Goal: Task Accomplishment & Management: Manage account settings

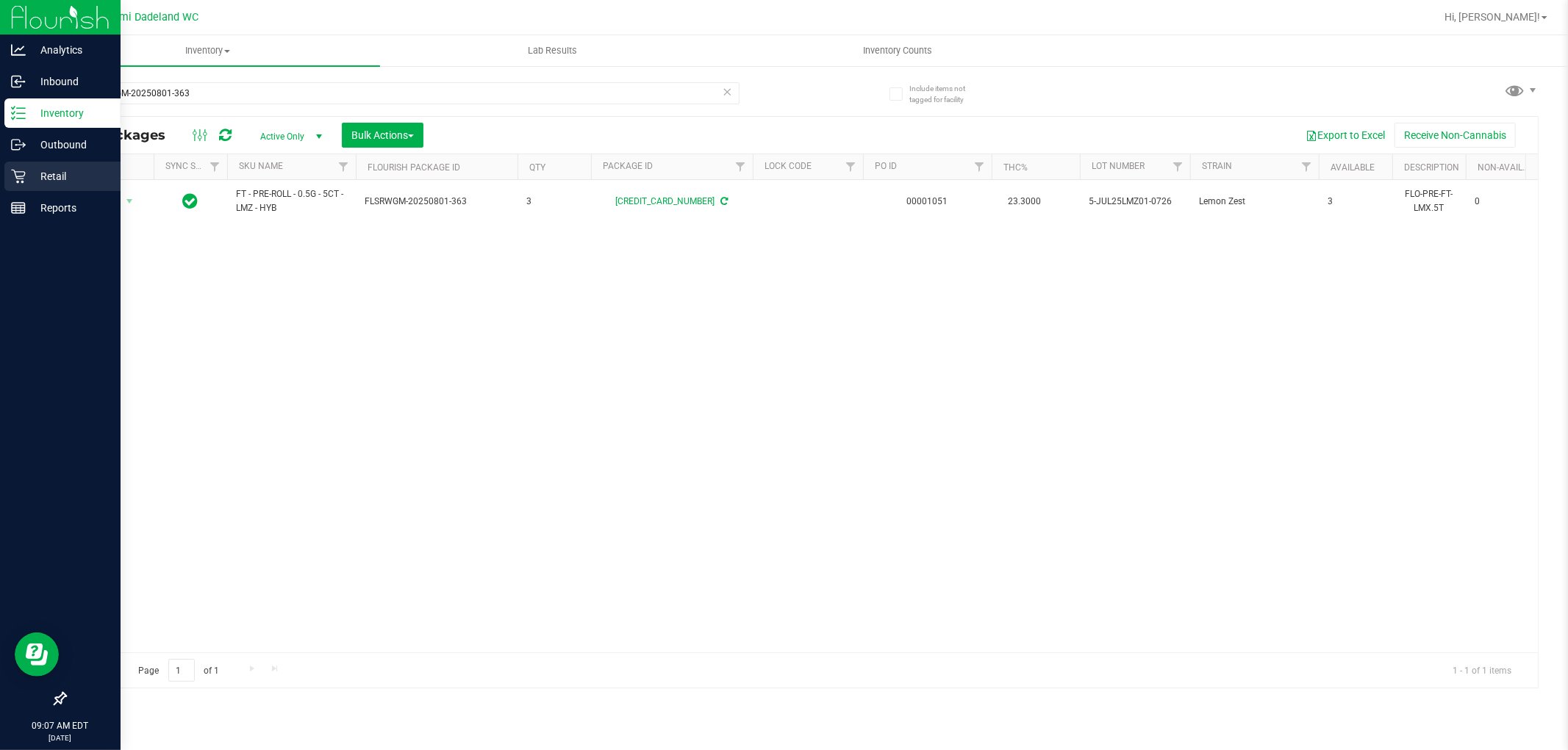
click at [44, 172] on p "Retail" at bounding box center [70, 176] width 88 height 18
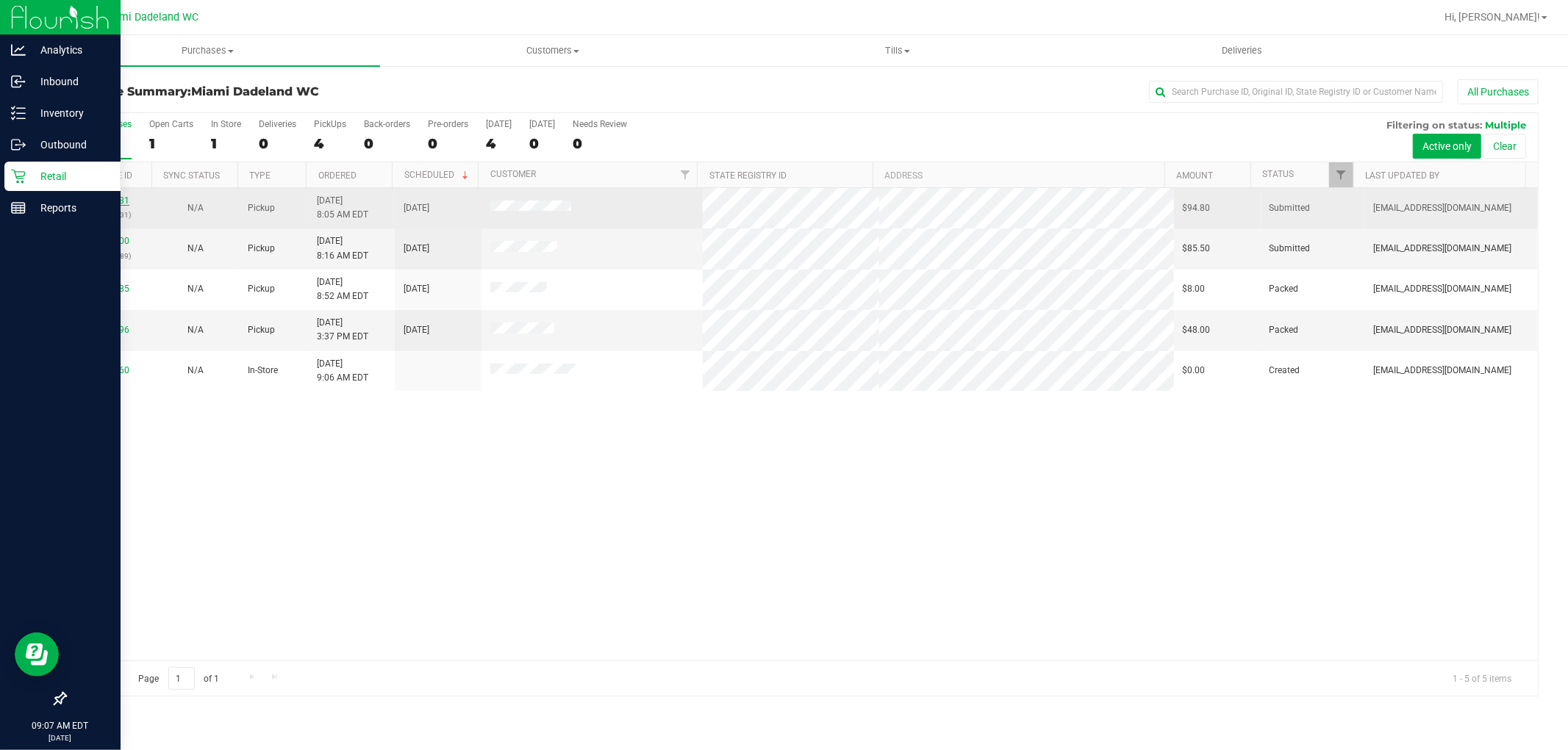
click at [118, 201] on link "11832581" at bounding box center [108, 201] width 41 height 10
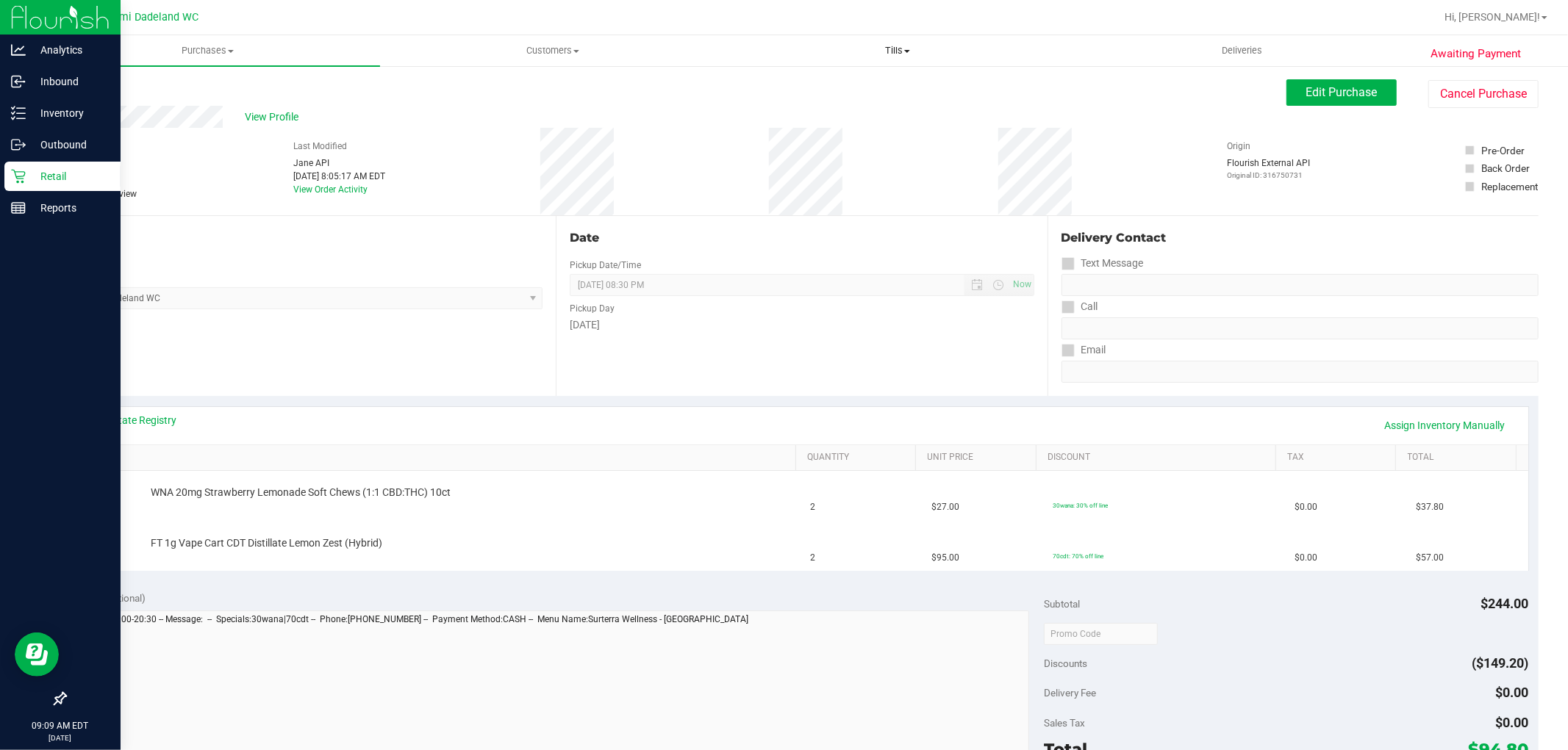
drag, startPoint x: 909, startPoint y: 51, endPoint x: 904, endPoint y: 85, distance: 34.4
click at [908, 50] on span at bounding box center [907, 50] width 6 height 3
click at [895, 93] on li "Manage tills" at bounding box center [897, 88] width 345 height 18
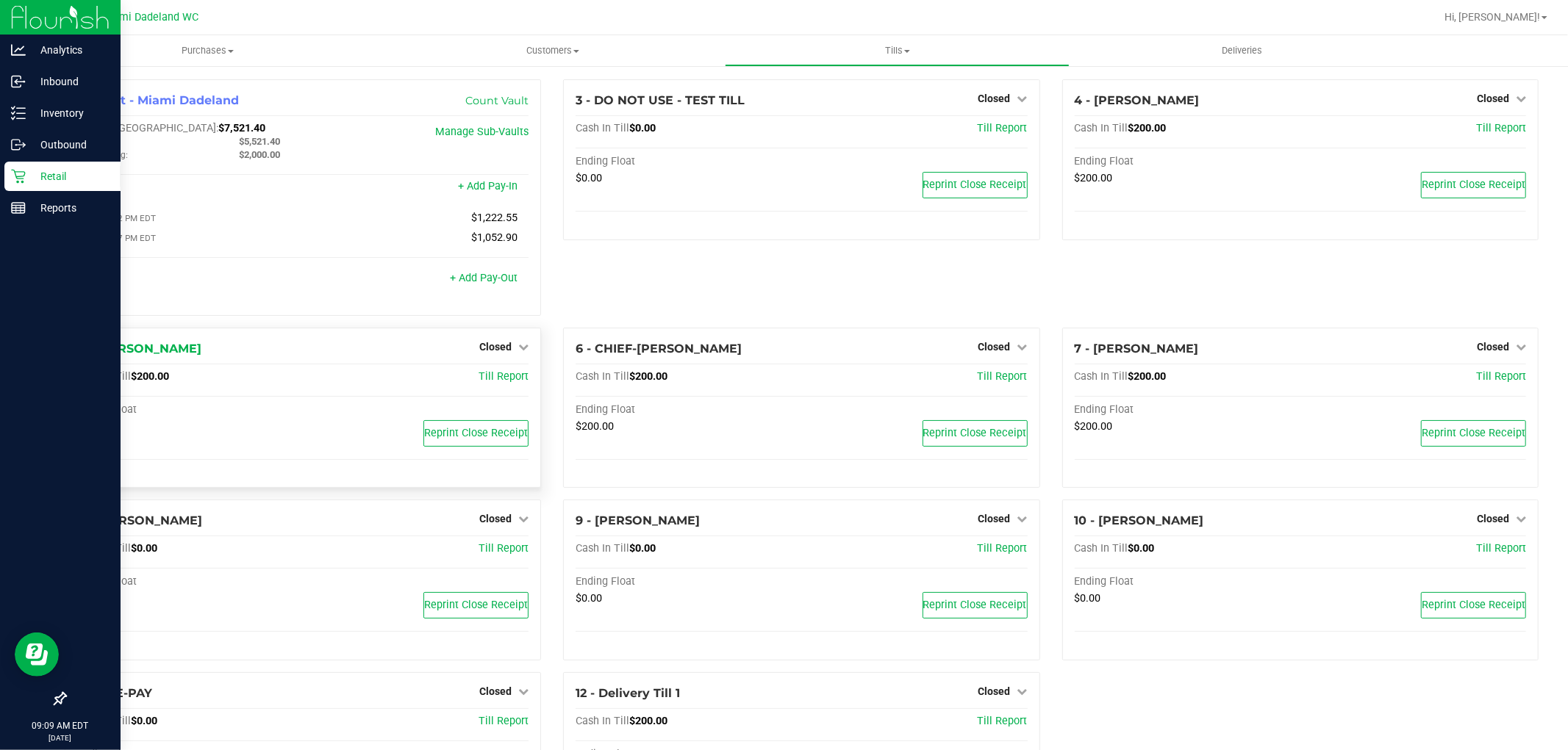
click at [494, 298] on div at bounding box center [303, 298] width 451 height 10
click at [502, 349] on span "Closed" at bounding box center [495, 347] width 32 height 12
click at [498, 386] on div "Open Till" at bounding box center [495, 377] width 108 height 18
click at [492, 382] on link "Open Till" at bounding box center [495, 377] width 39 height 12
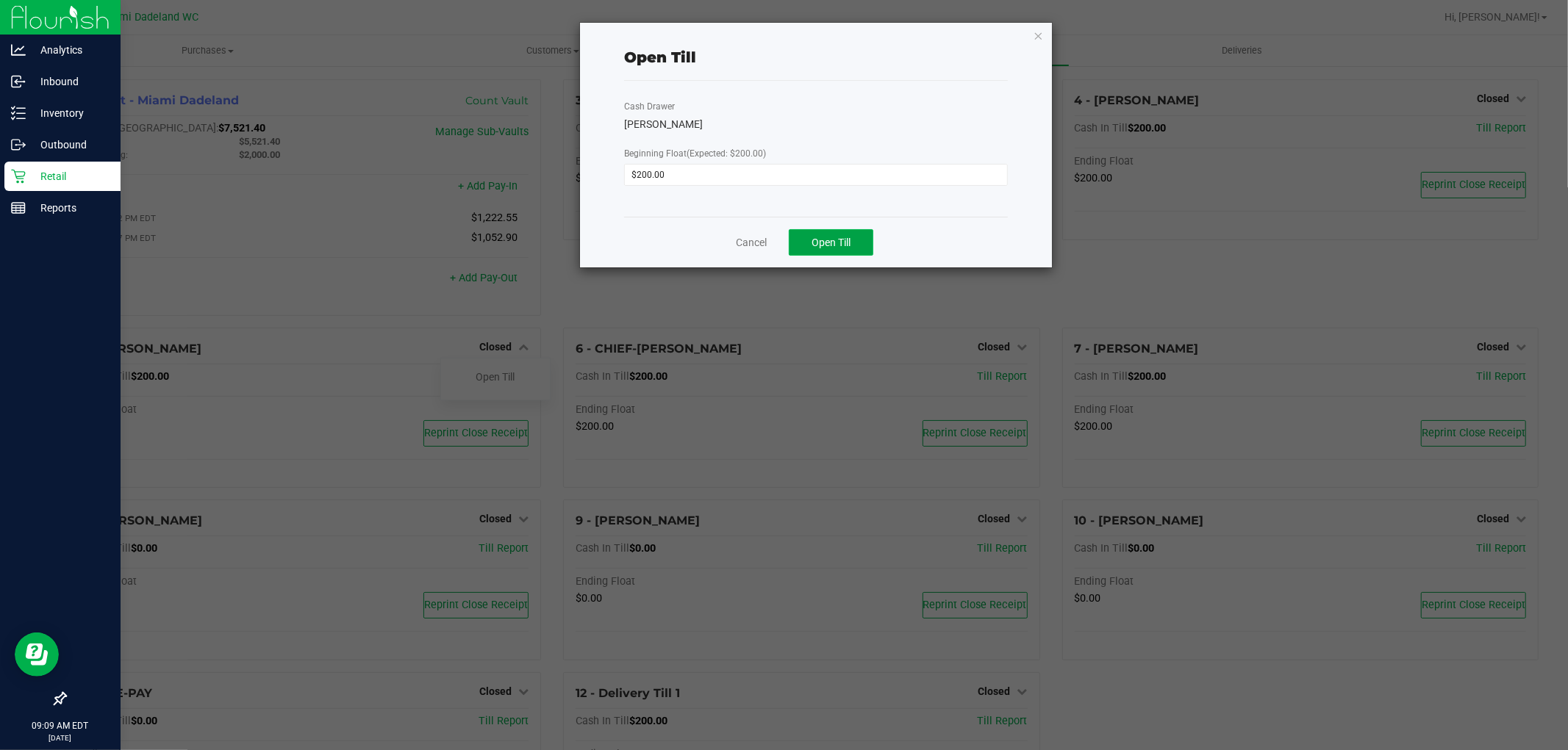
click at [833, 237] on span "Open Till" at bounding box center [831, 243] width 39 height 12
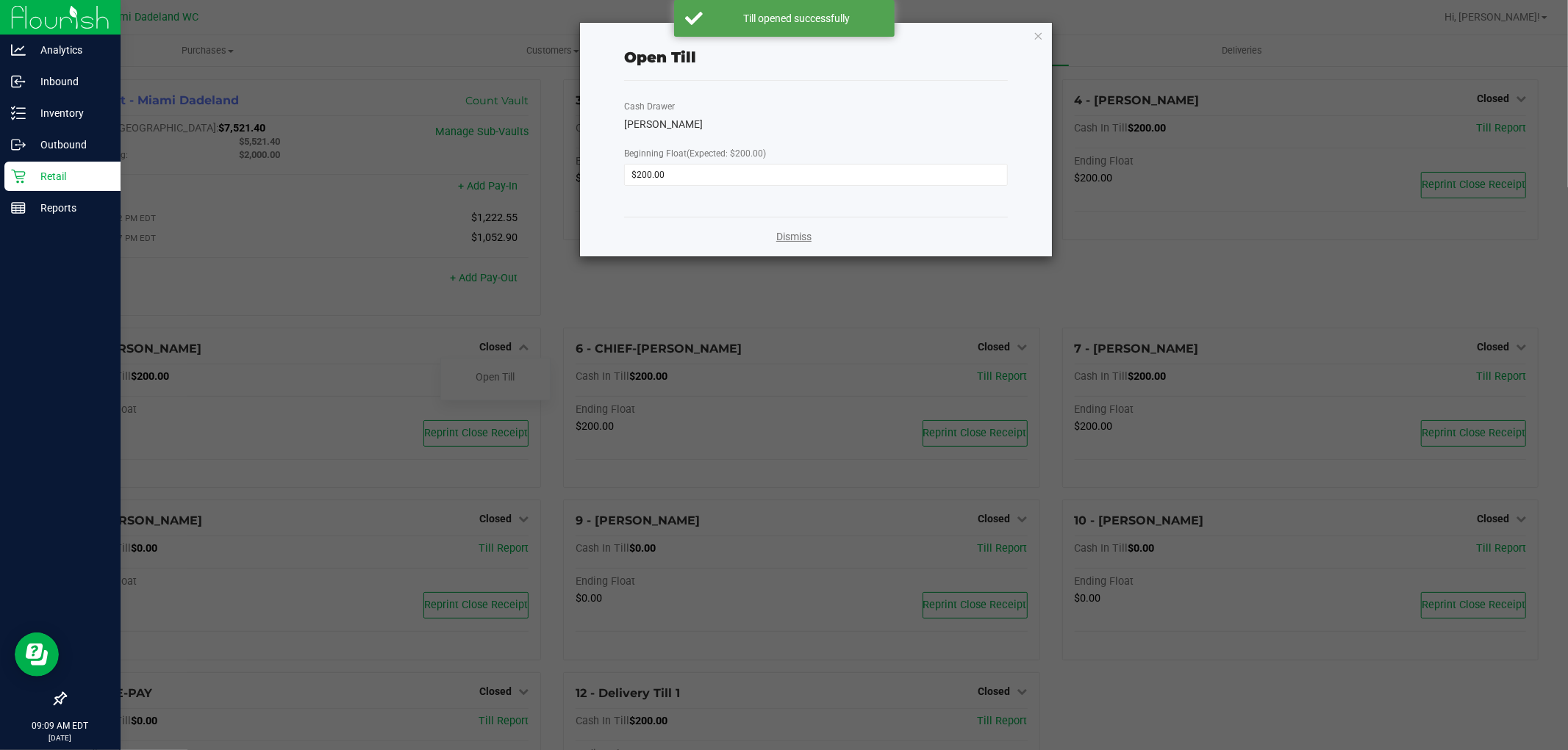
click at [799, 235] on link "Dismiss" at bounding box center [794, 237] width 35 height 15
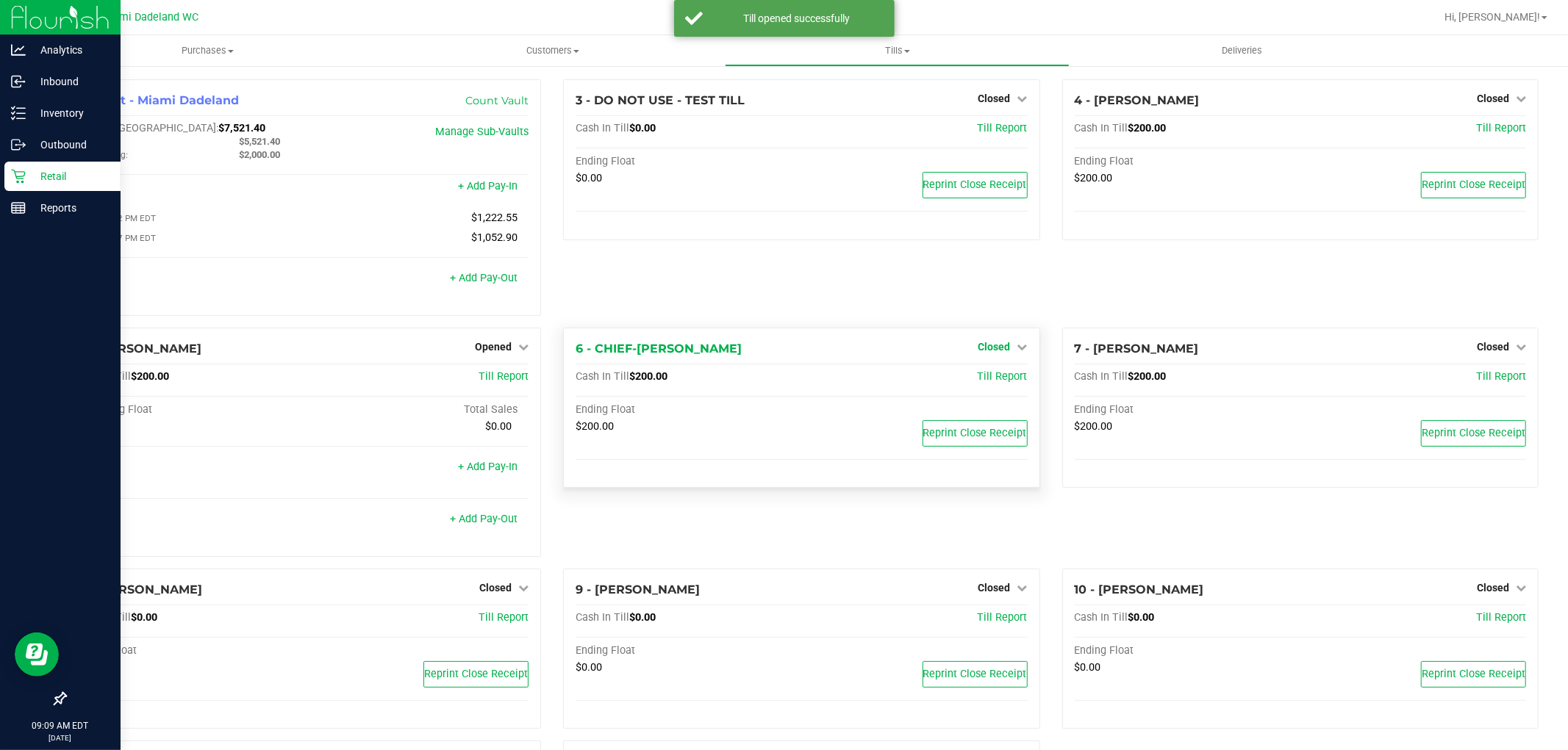
click at [987, 348] on span "Closed" at bounding box center [995, 347] width 32 height 12
click at [988, 380] on link "Open Till" at bounding box center [994, 377] width 39 height 12
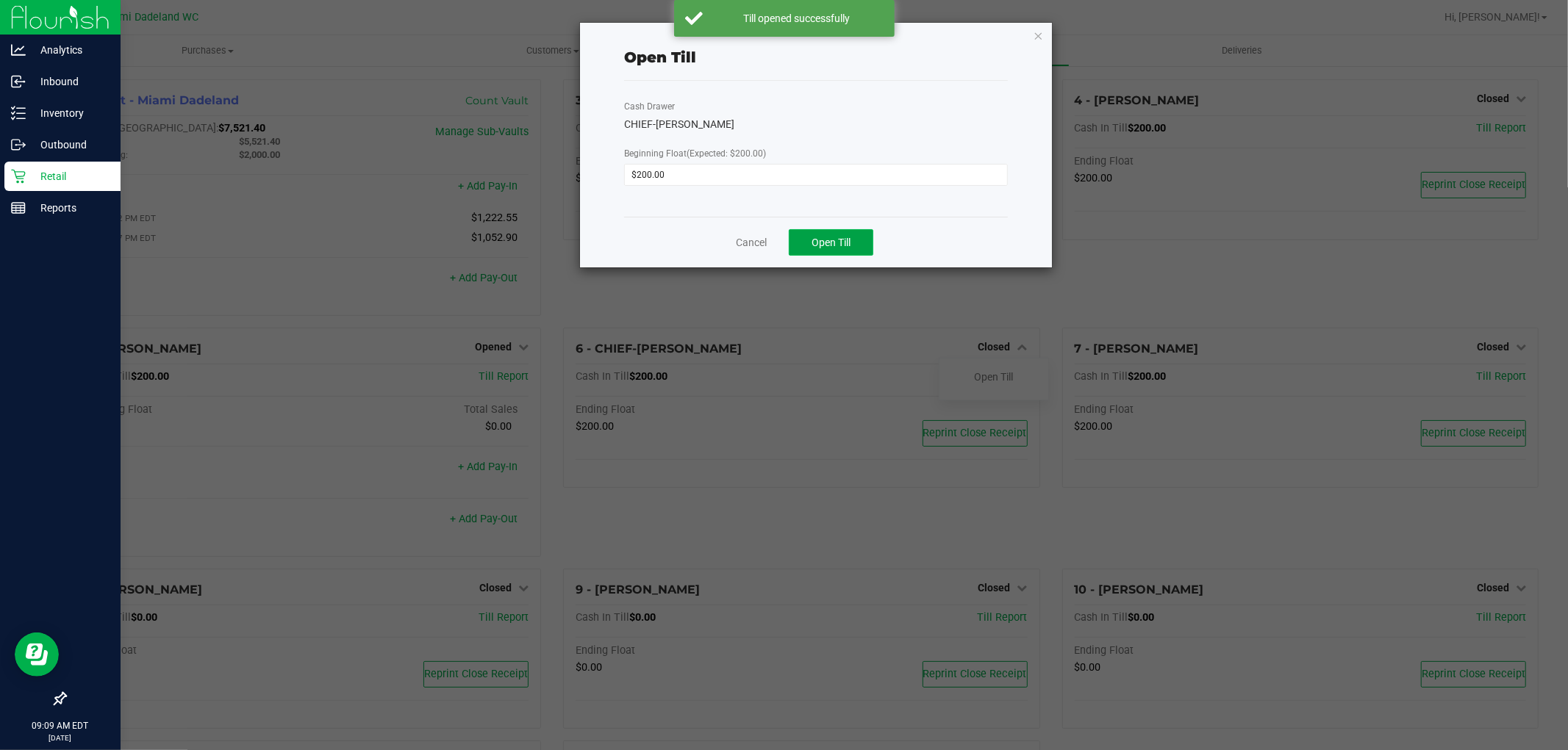
click at [802, 249] on button "Open Till" at bounding box center [831, 242] width 85 height 26
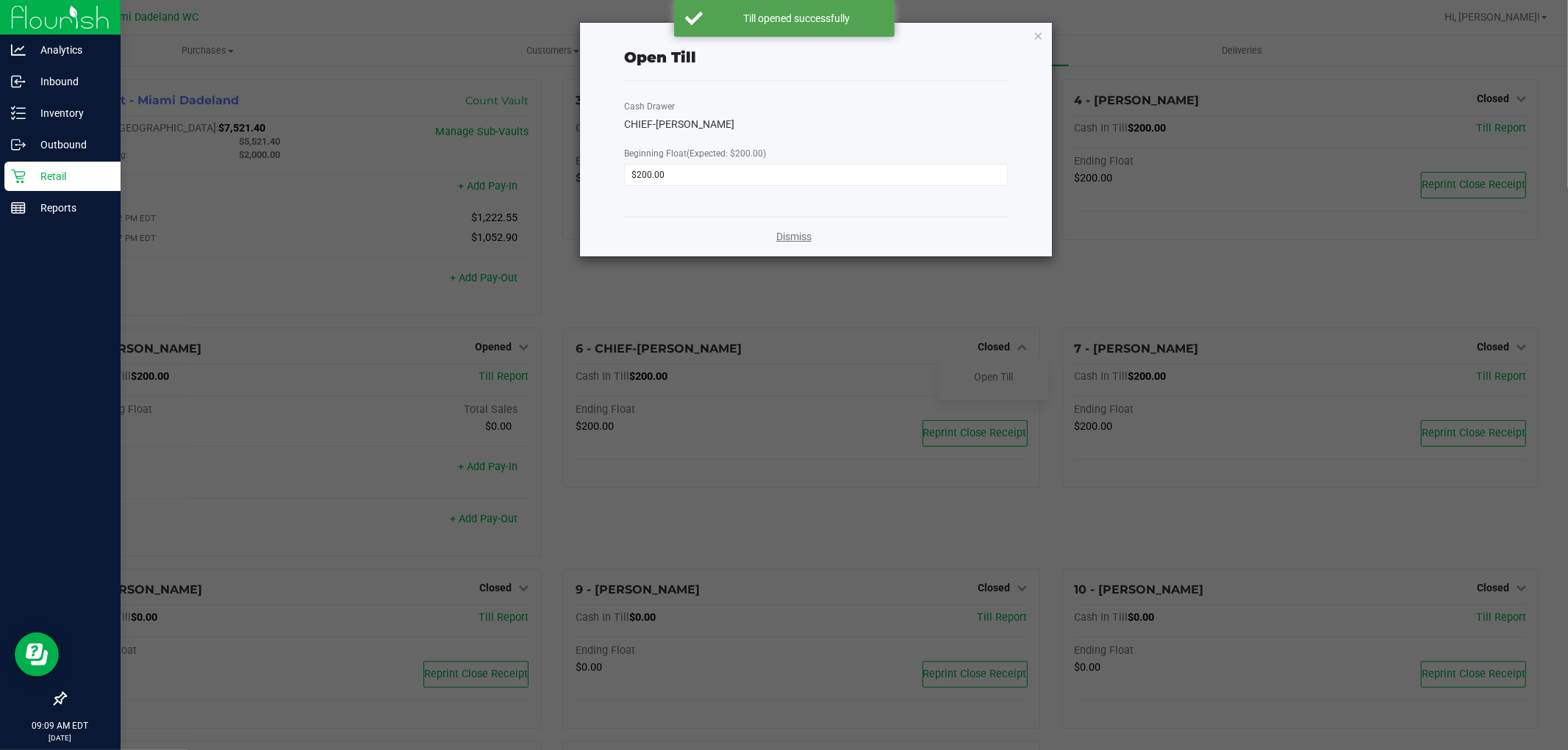
click at [784, 237] on link "Dismiss" at bounding box center [794, 237] width 35 height 15
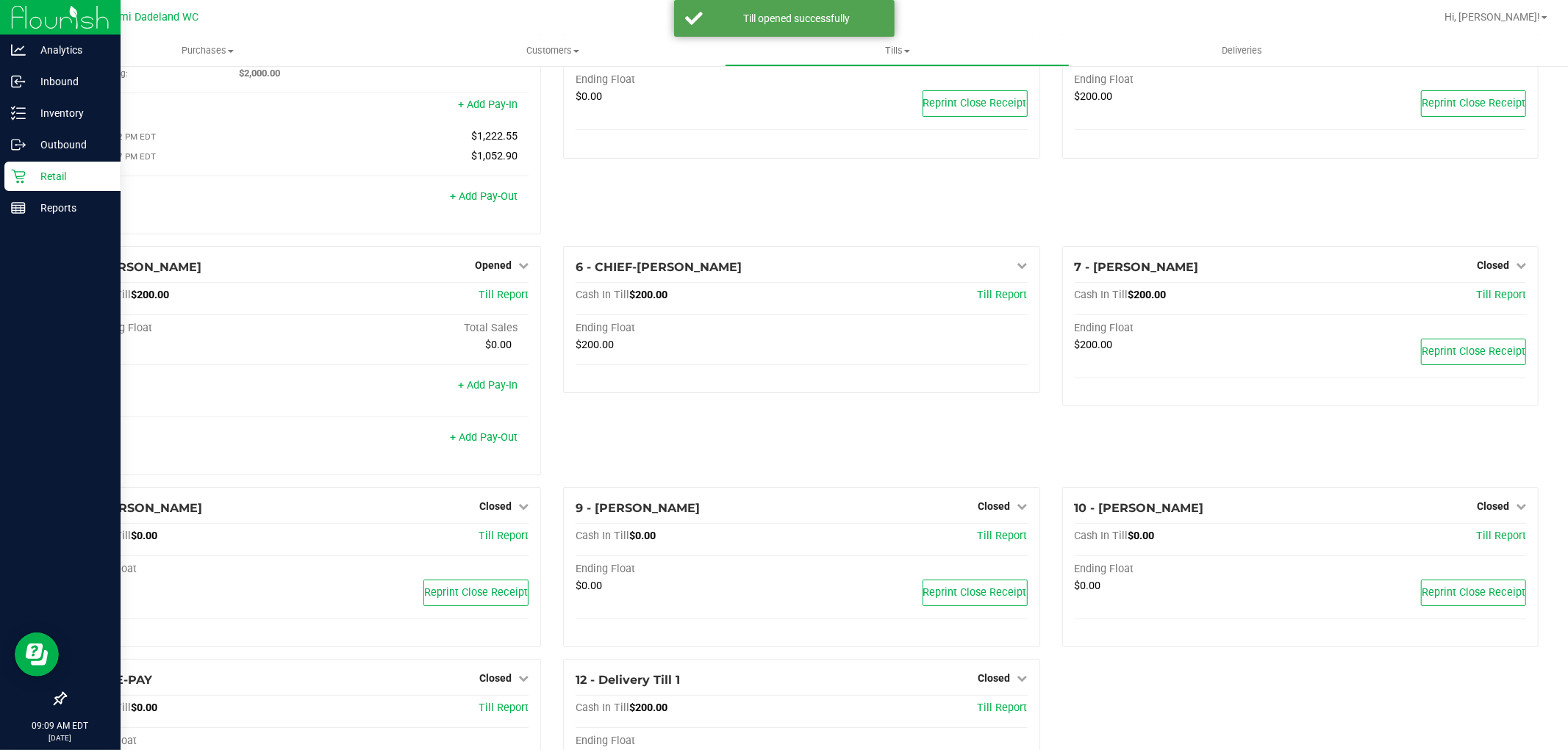
scroll to position [181, 0]
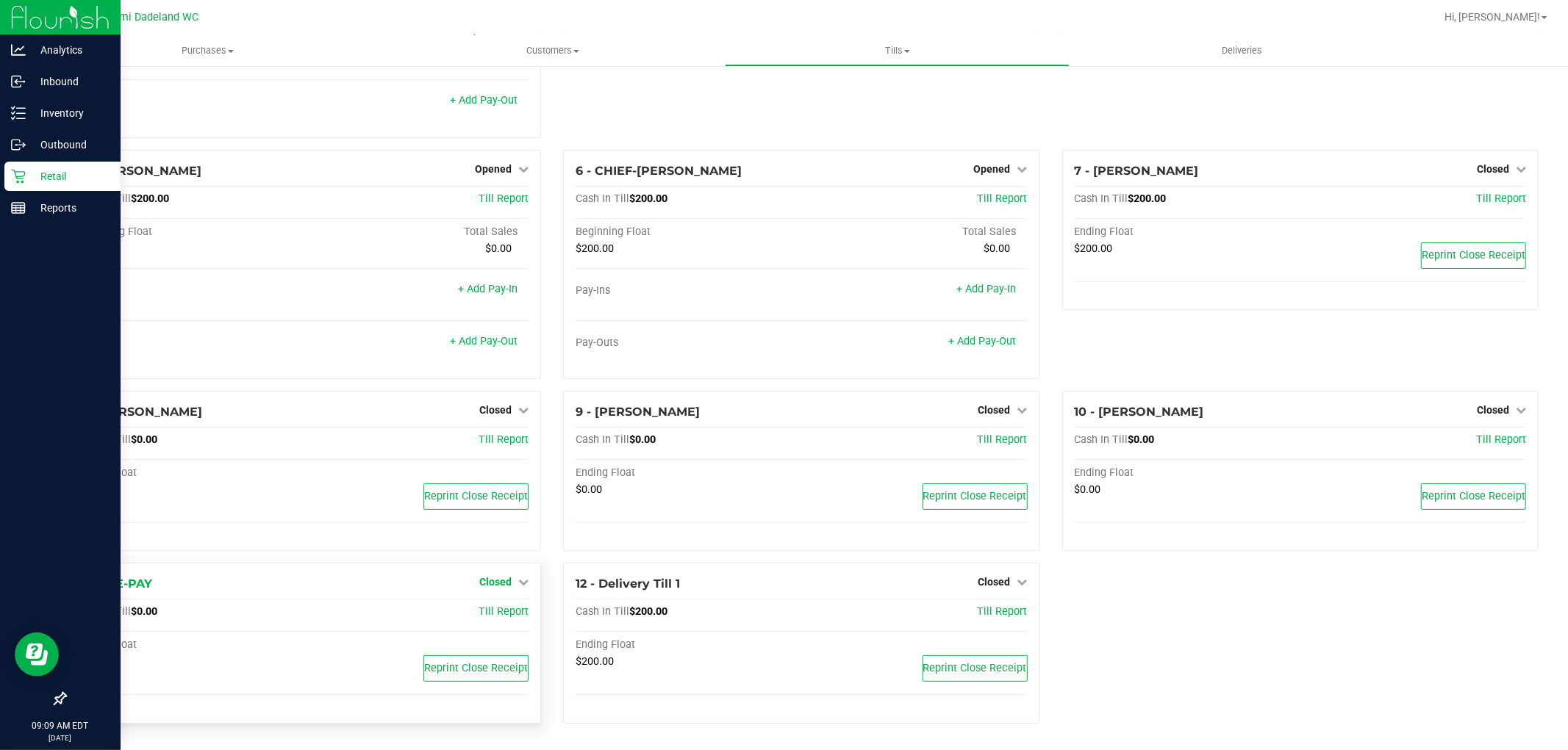
click at [487, 584] on span "Closed" at bounding box center [495, 582] width 32 height 12
click at [495, 605] on div "Open Till" at bounding box center [495, 613] width 108 height 18
click at [495, 608] on link "Open Till" at bounding box center [495, 613] width 39 height 12
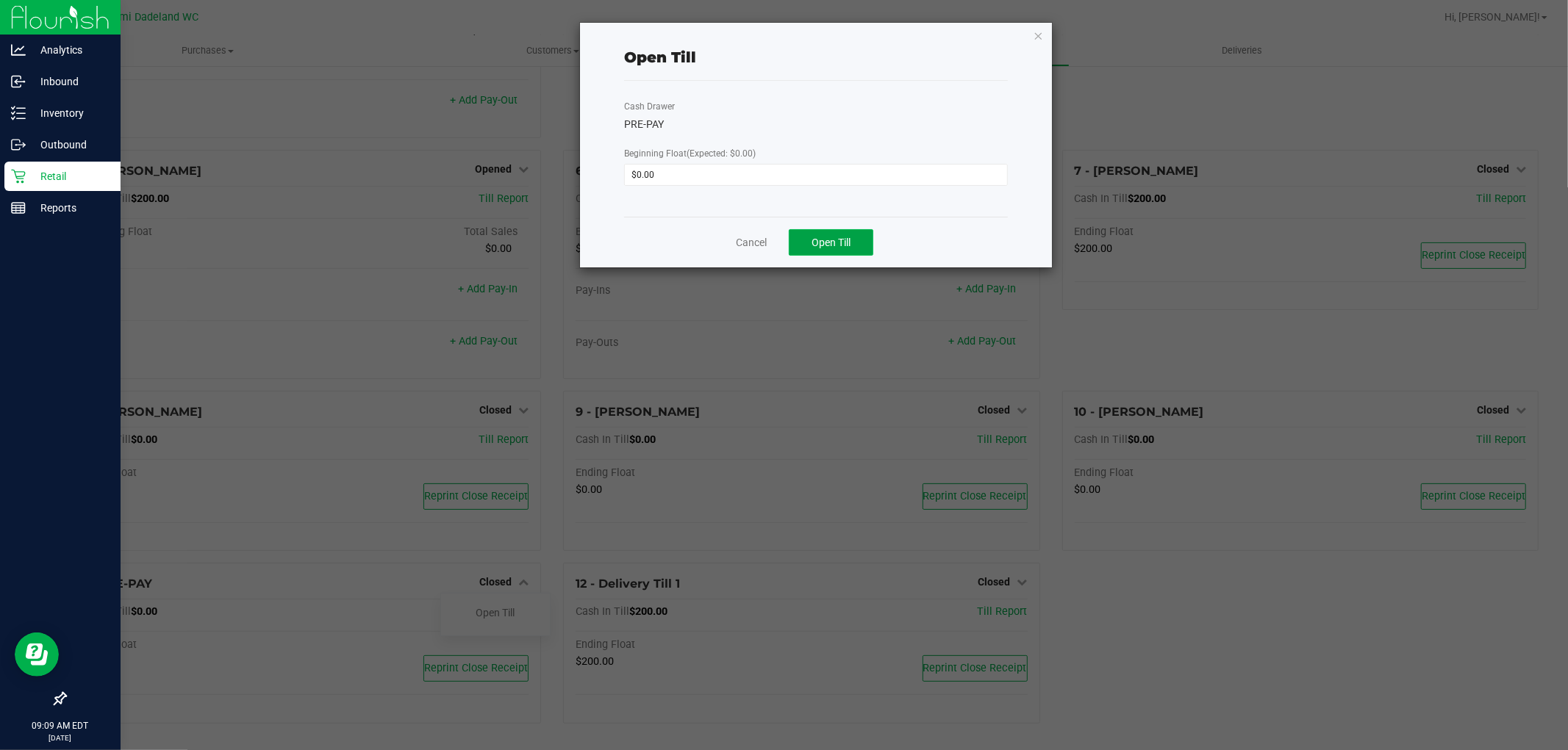
click at [808, 240] on button "Open Till" at bounding box center [831, 242] width 85 height 26
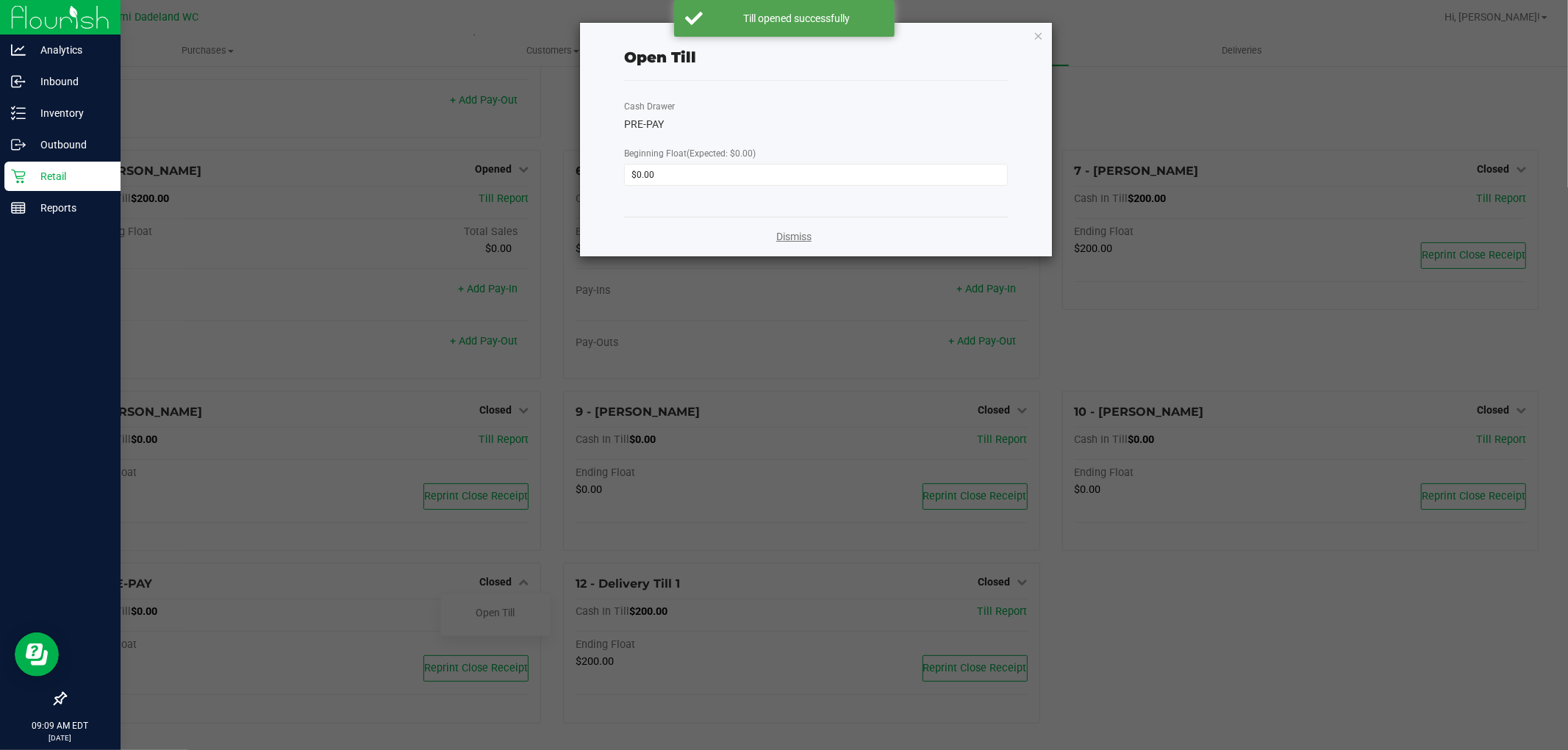
click at [789, 238] on link "Dismiss" at bounding box center [794, 237] width 35 height 15
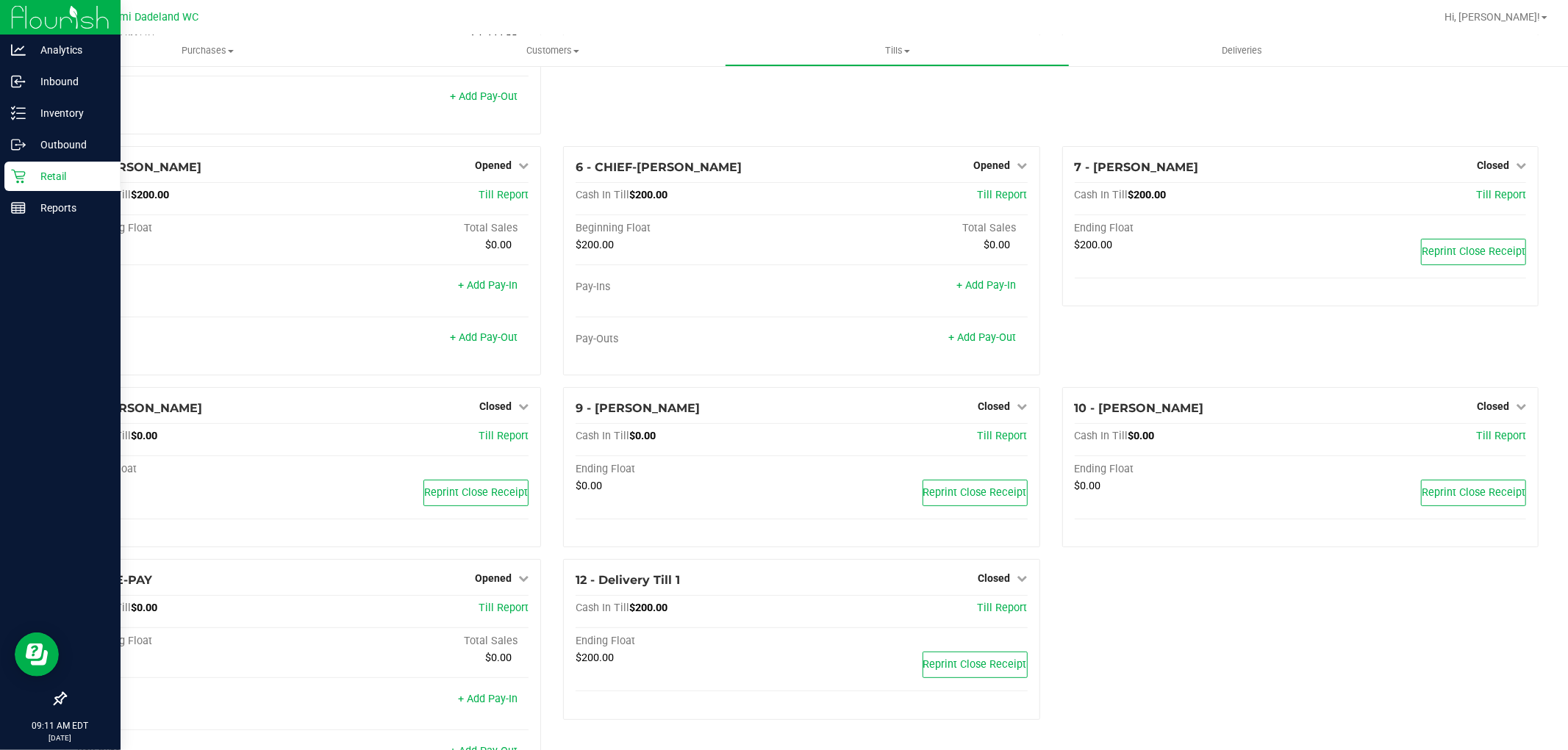
click at [13, 185] on div "Retail" at bounding box center [62, 176] width 116 height 29
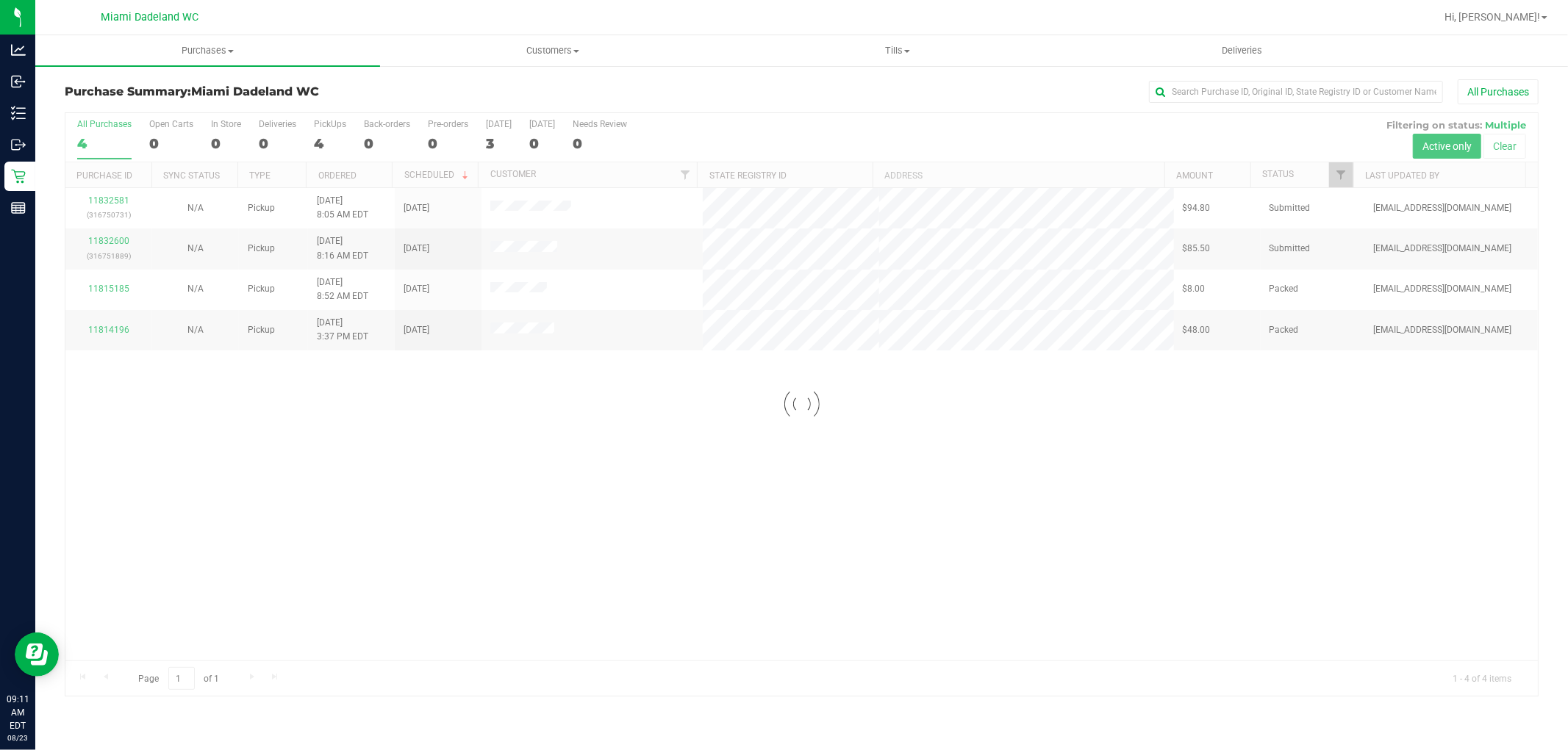
click at [641, 539] on div at bounding box center [802, 405] width 1472 height 583
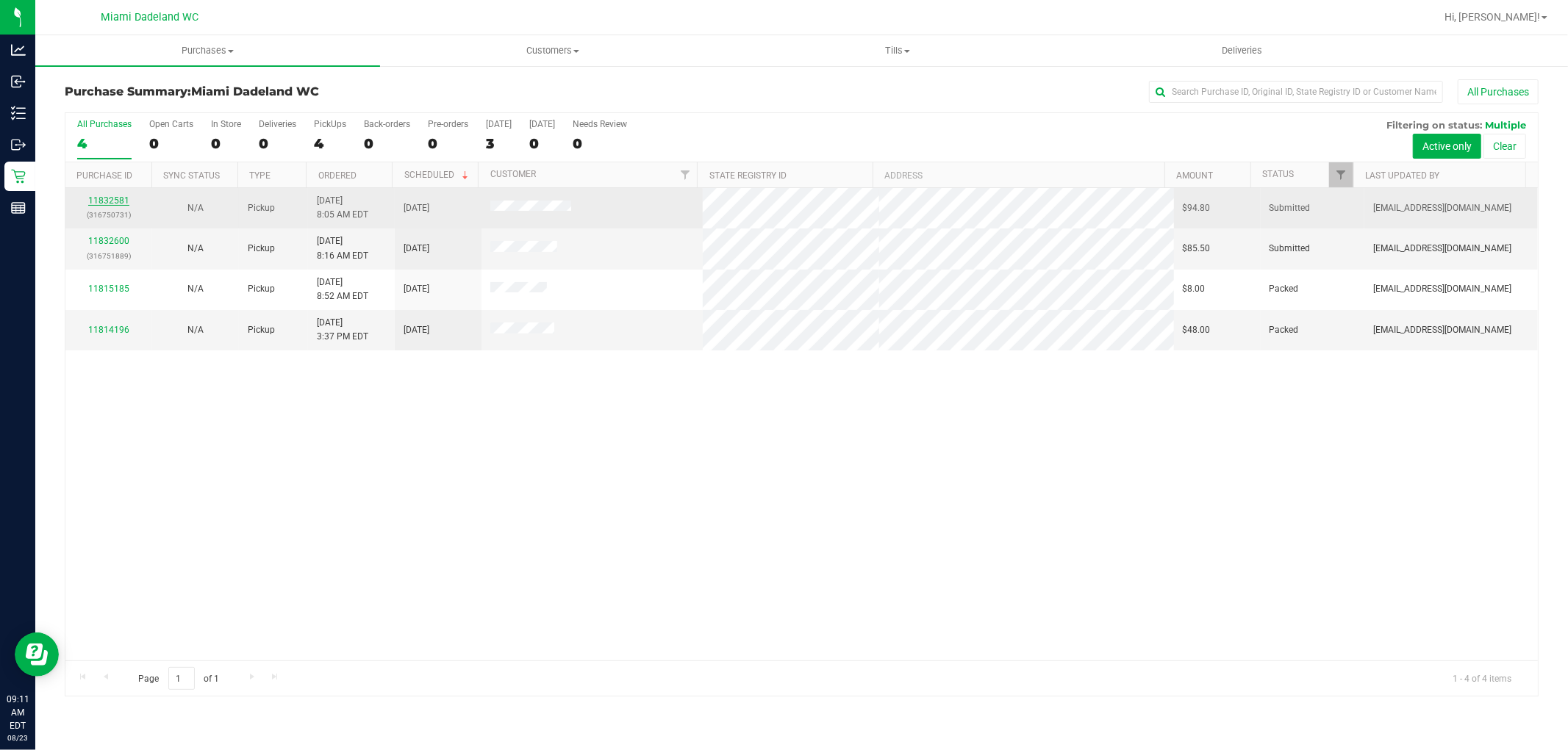
click at [108, 201] on link "11832581" at bounding box center [108, 201] width 41 height 10
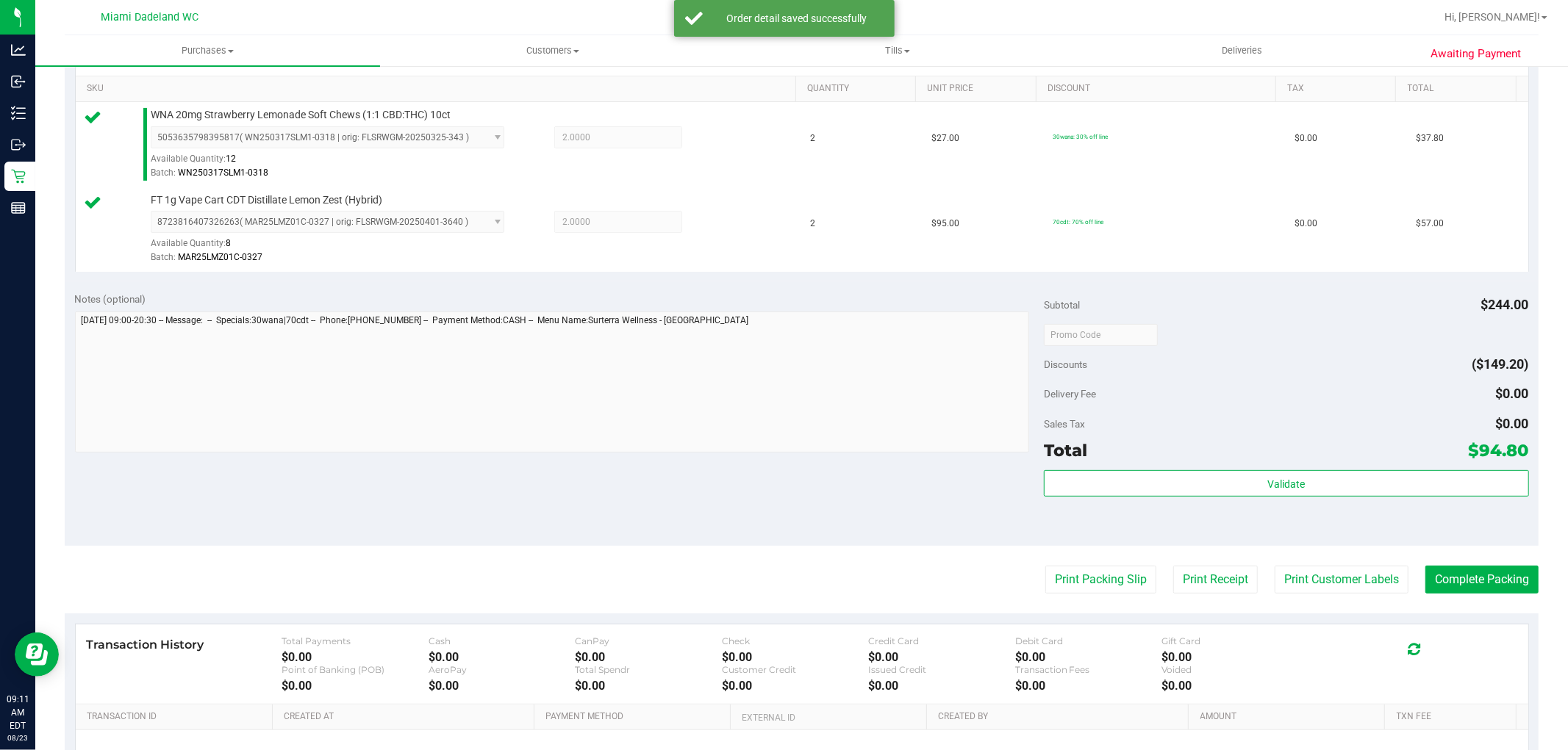
scroll to position [538, 0]
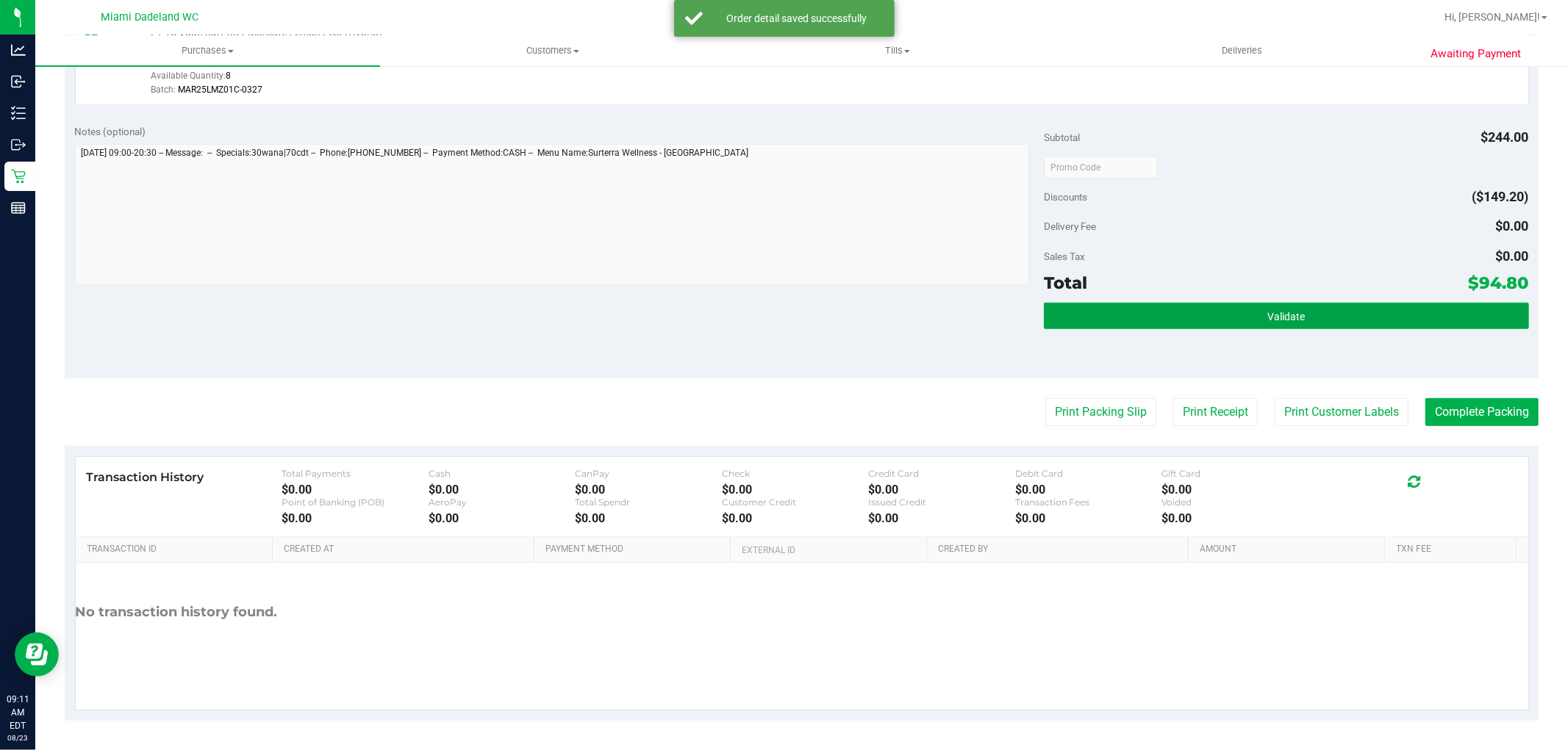
click at [1302, 313] on button "Validate" at bounding box center [1286, 315] width 485 height 26
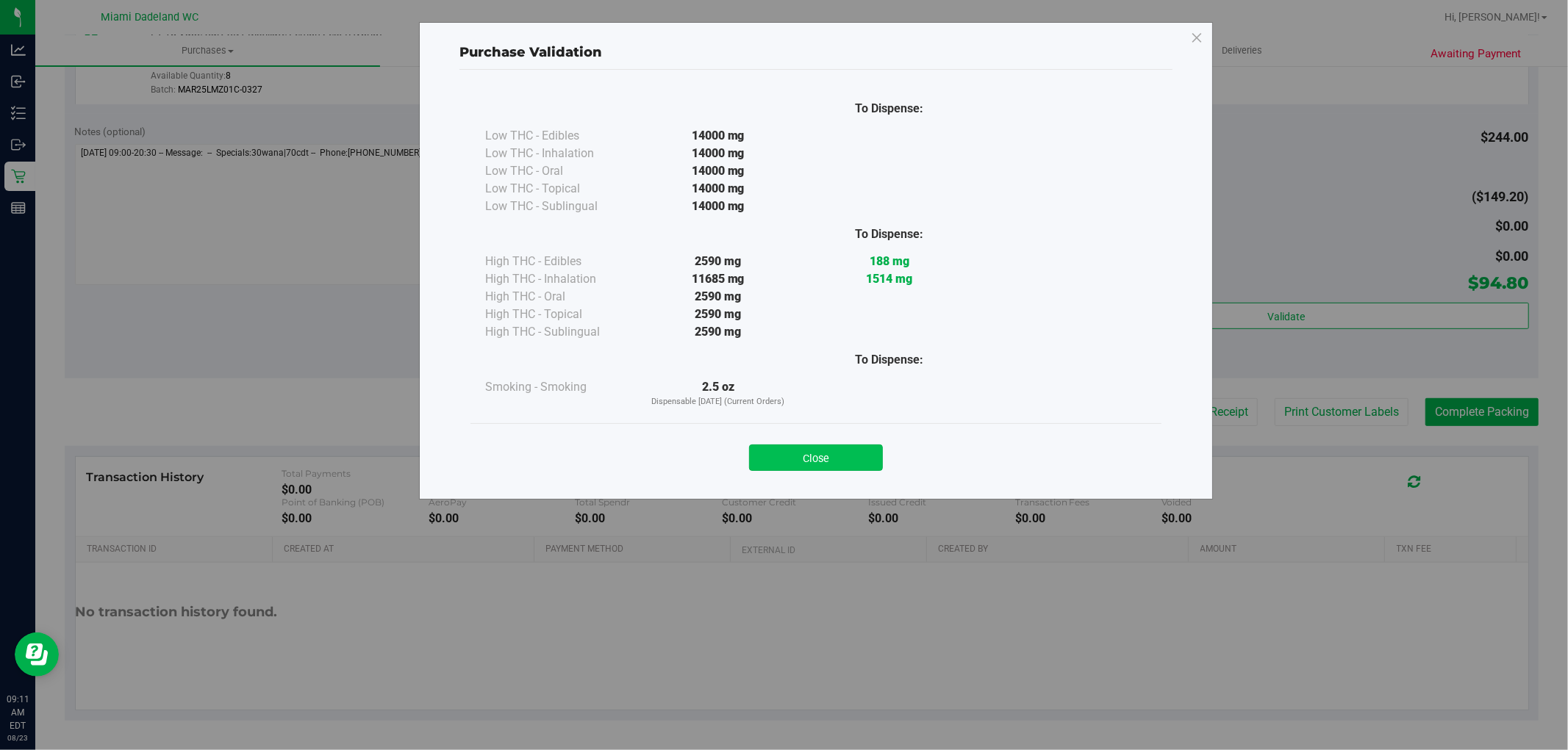
click at [824, 468] on button "Close" at bounding box center [816, 457] width 134 height 26
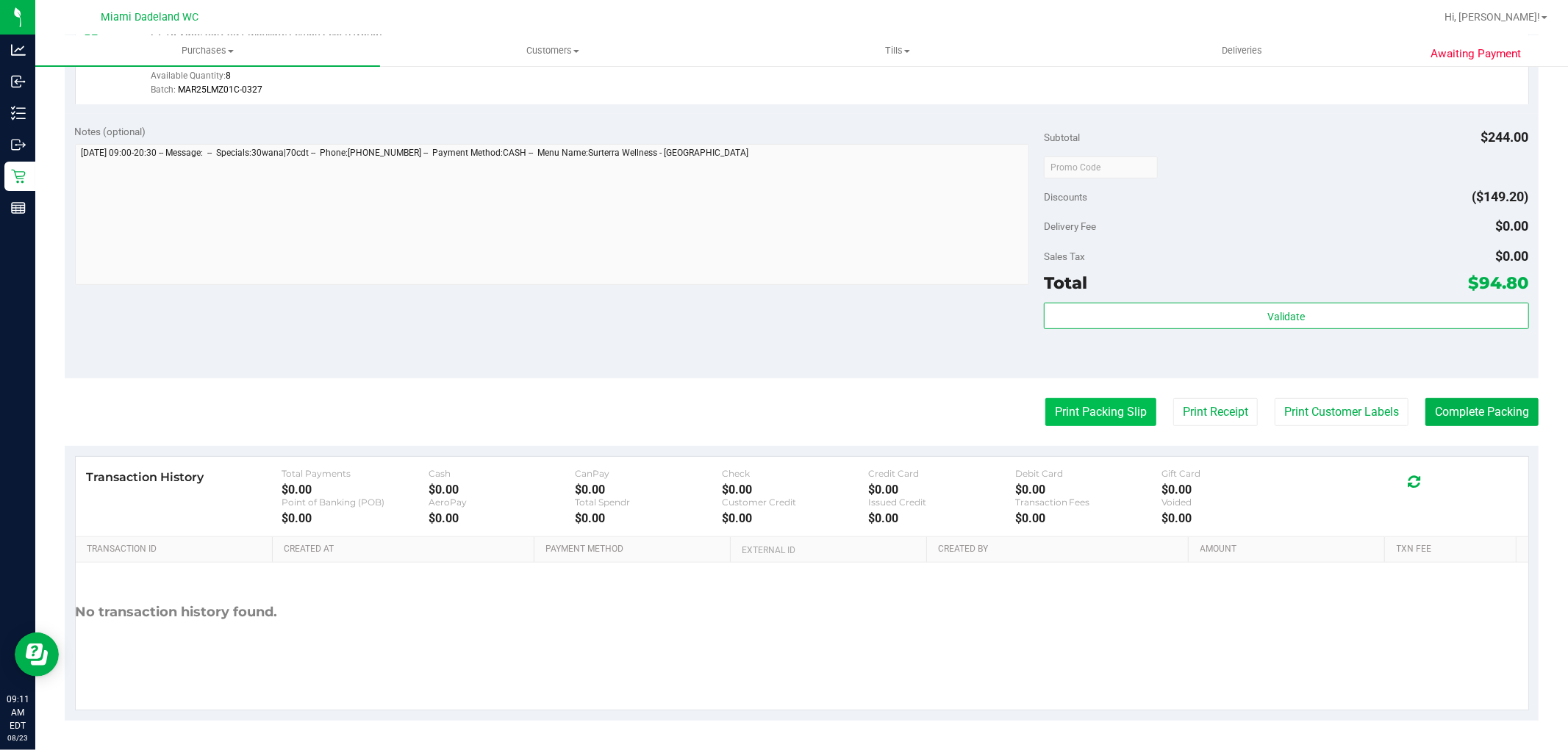
click at [1107, 398] on button "Print Packing Slip" at bounding box center [1101, 412] width 111 height 28
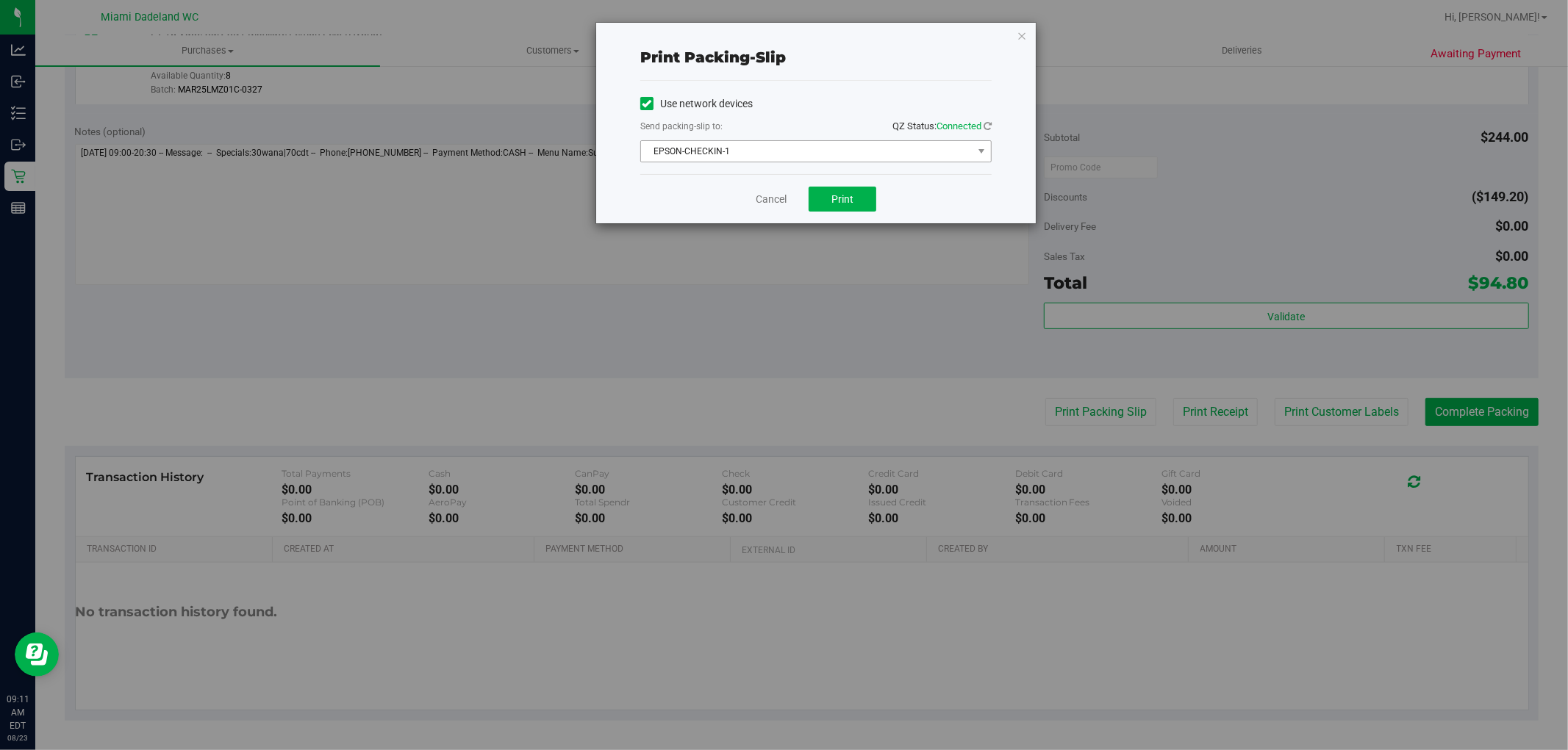
click at [776, 145] on span "EPSON-CHECKIN-1" at bounding box center [807, 151] width 332 height 20
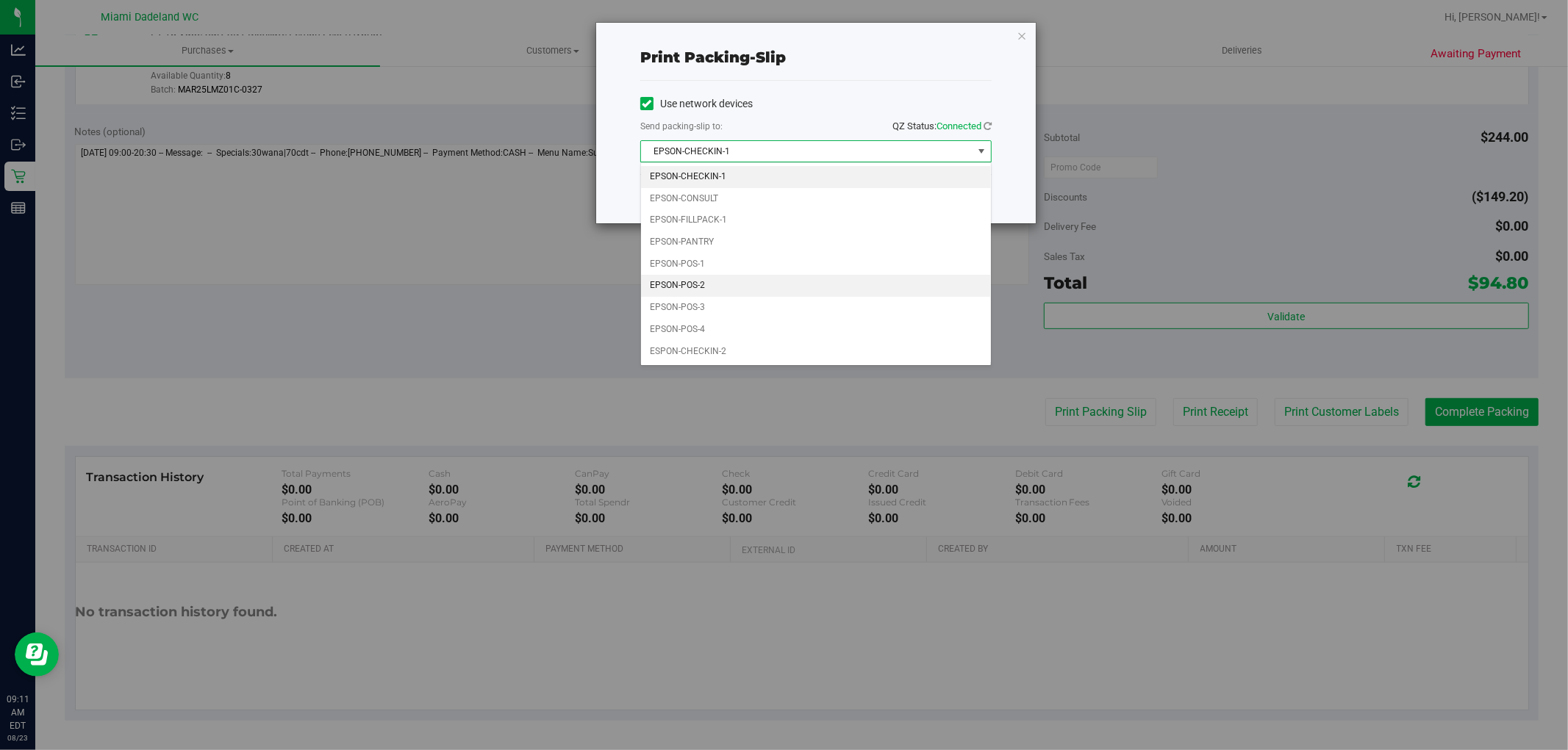
click at [734, 284] on li "EPSON-POS-2" at bounding box center [816, 286] width 350 height 22
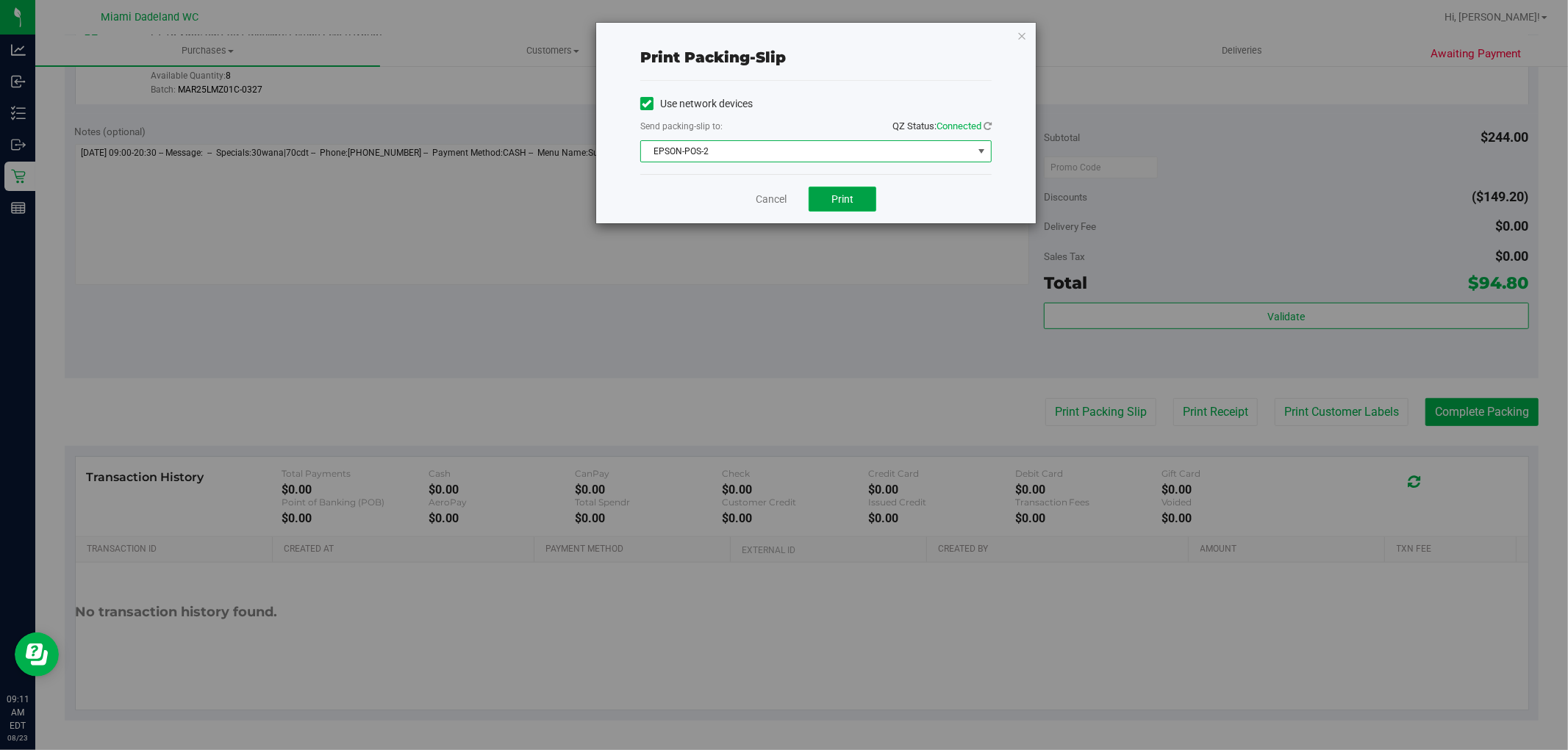
click at [861, 197] on button "Print" at bounding box center [842, 199] width 67 height 25
click at [813, 196] on button "Print" at bounding box center [842, 199] width 67 height 25
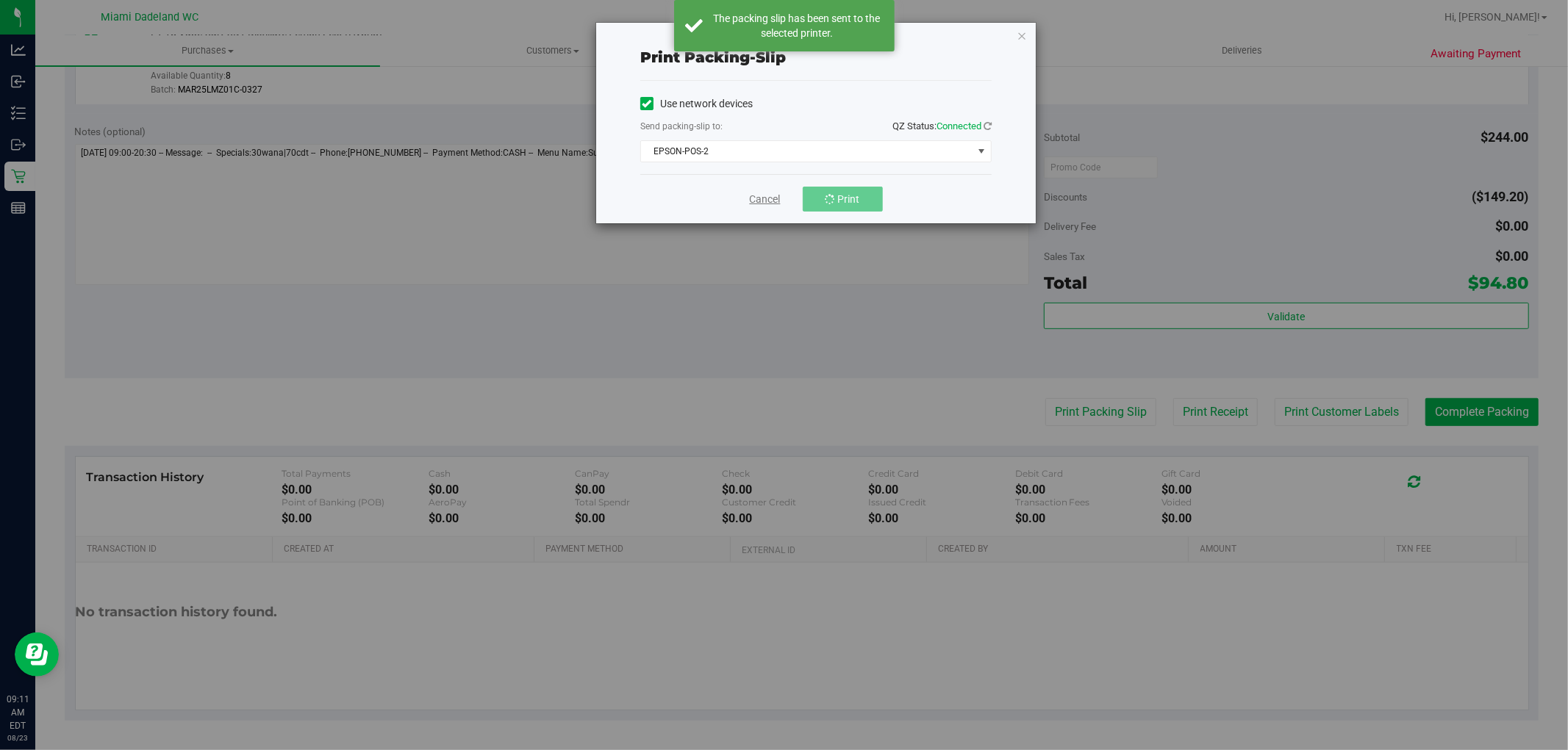
click at [775, 202] on link "Cancel" at bounding box center [765, 199] width 31 height 15
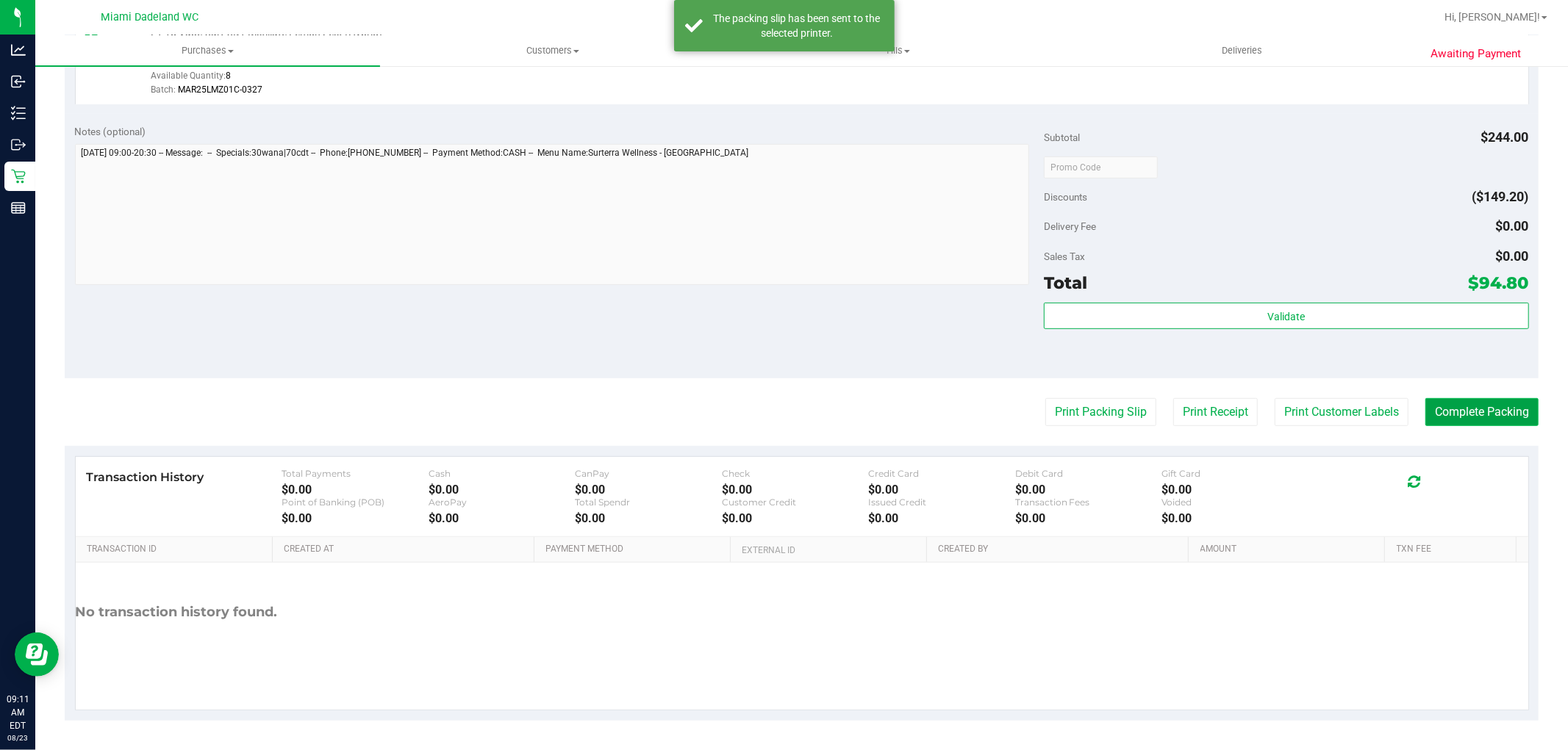
click at [1476, 412] on button "Complete Packing" at bounding box center [1481, 412] width 113 height 28
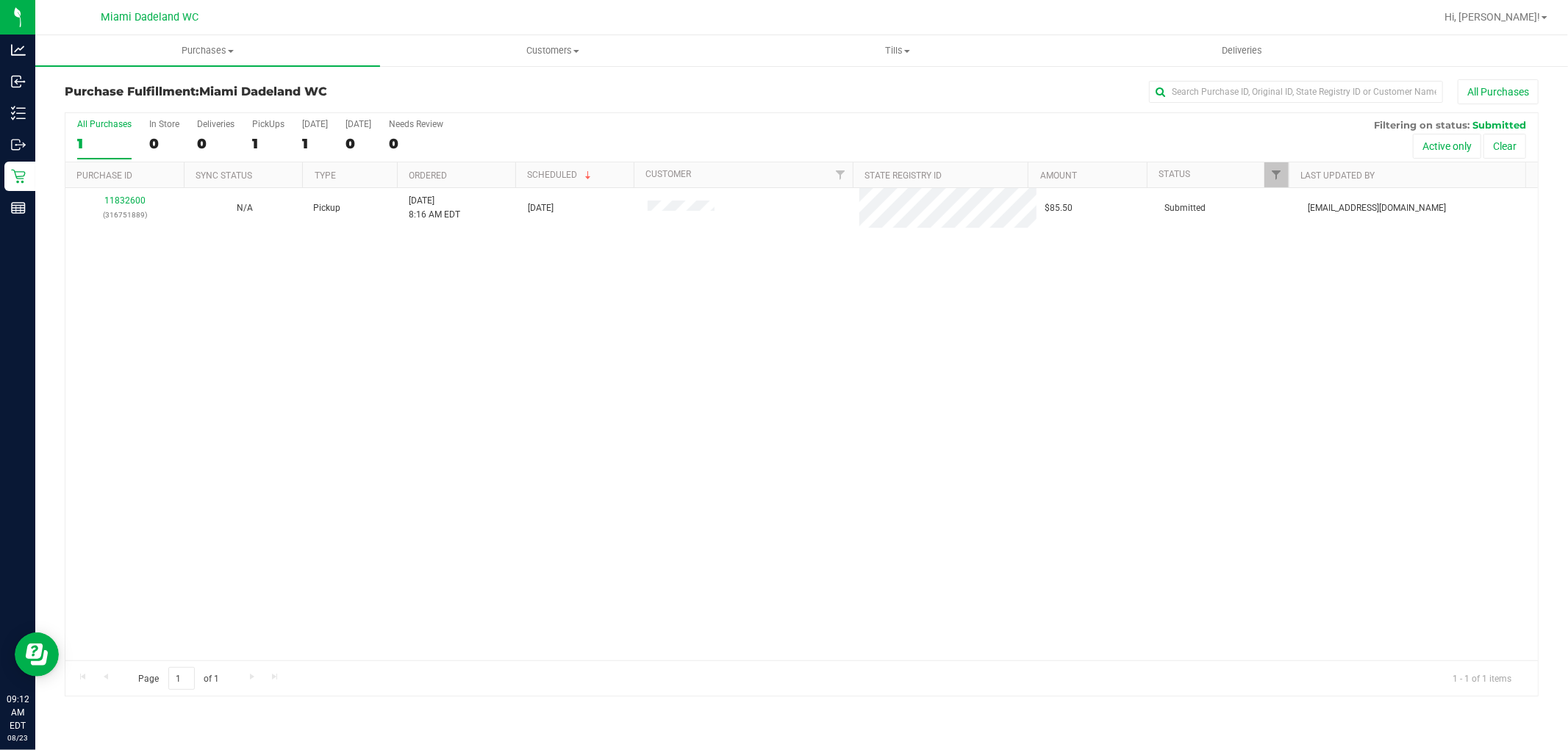
click at [564, 517] on div "11832600 (316751889) N/A Pickup [DATE] 8:16 AM EDT 8/23/2025 $85.50 Submitted […" at bounding box center [802, 424] width 1472 height 473
click at [155, 186] on th "Purchase ID" at bounding box center [124, 175] width 118 height 26
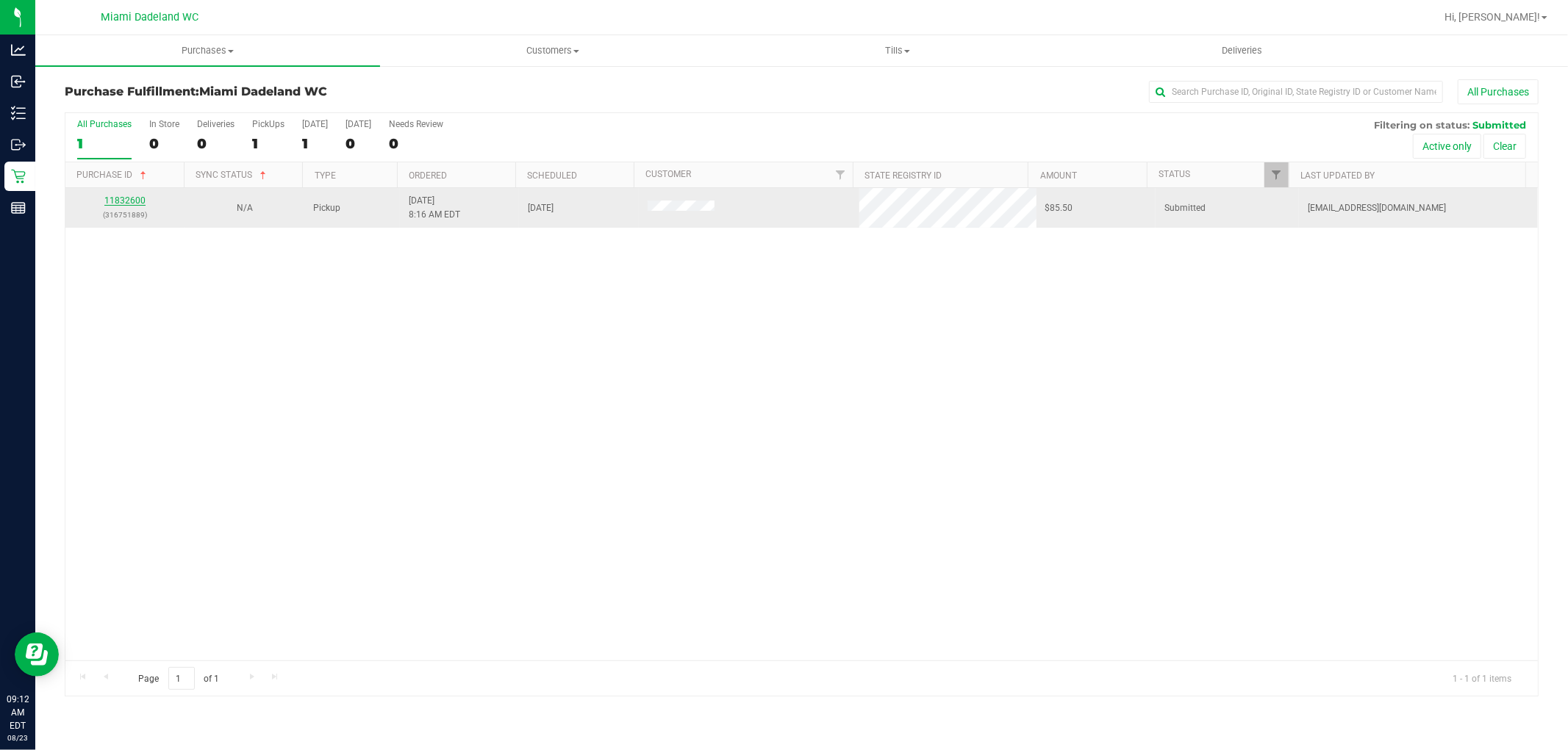
click at [125, 202] on link "11832600" at bounding box center [124, 201] width 41 height 10
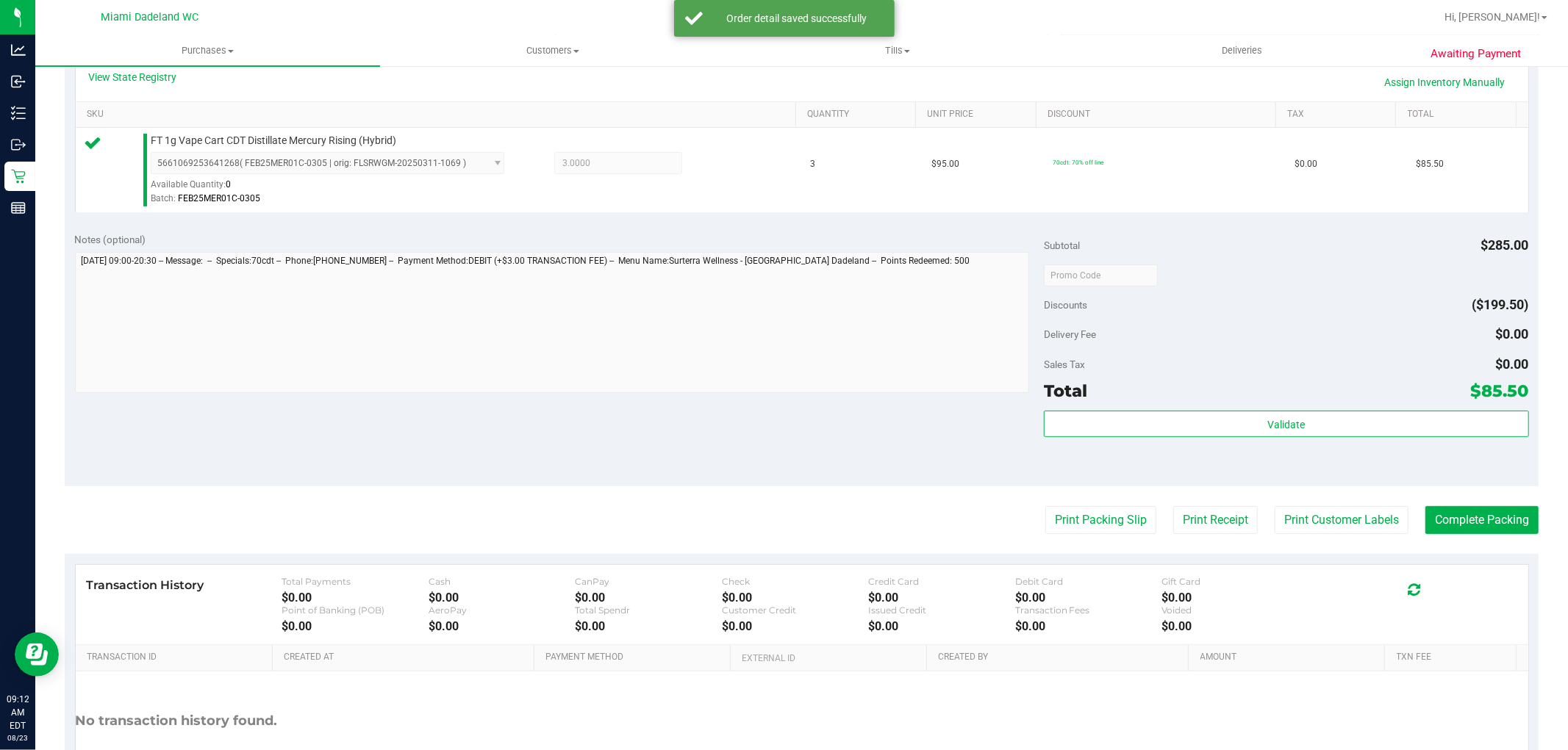
scroll to position [340, 0]
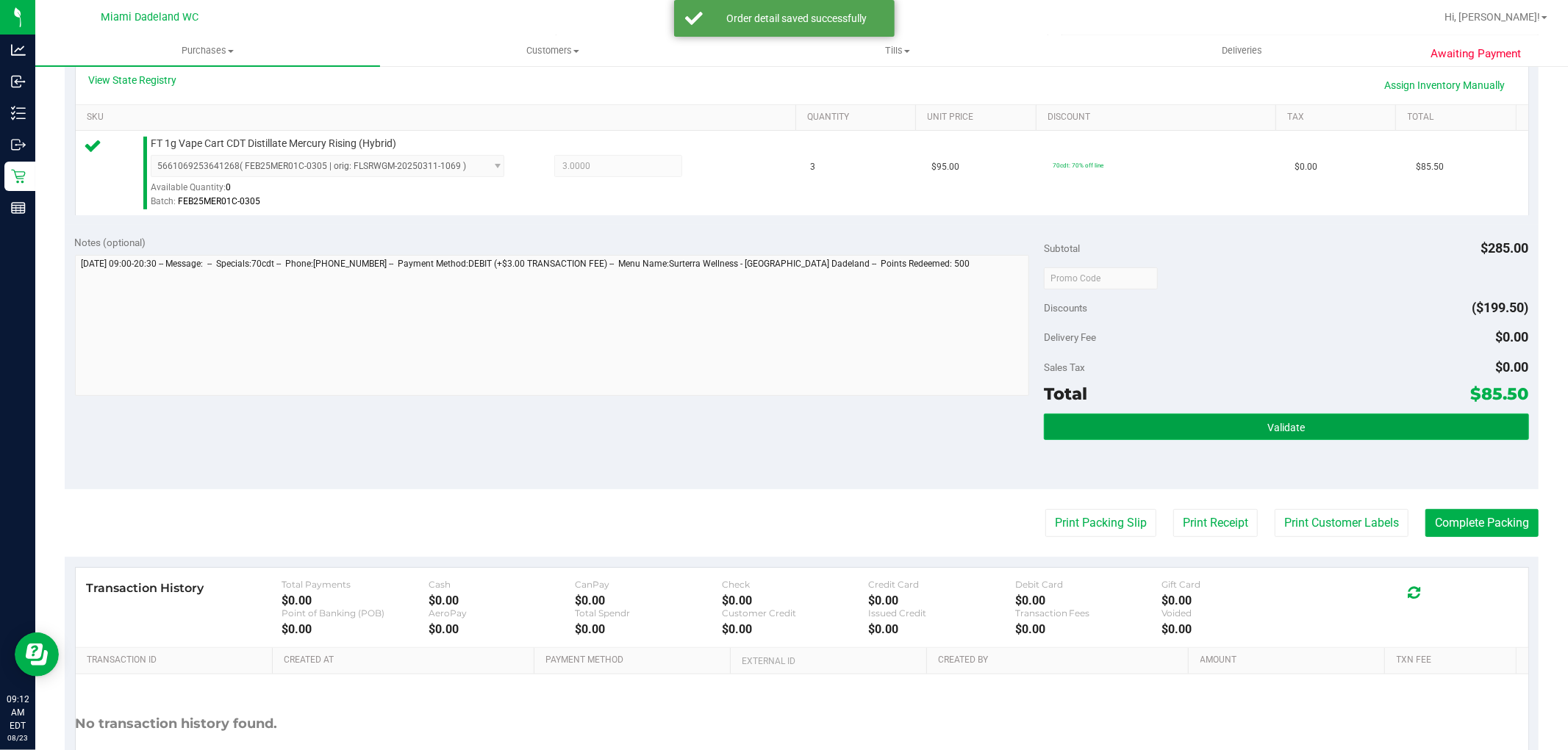
click at [1325, 417] on button "Validate" at bounding box center [1286, 427] width 485 height 26
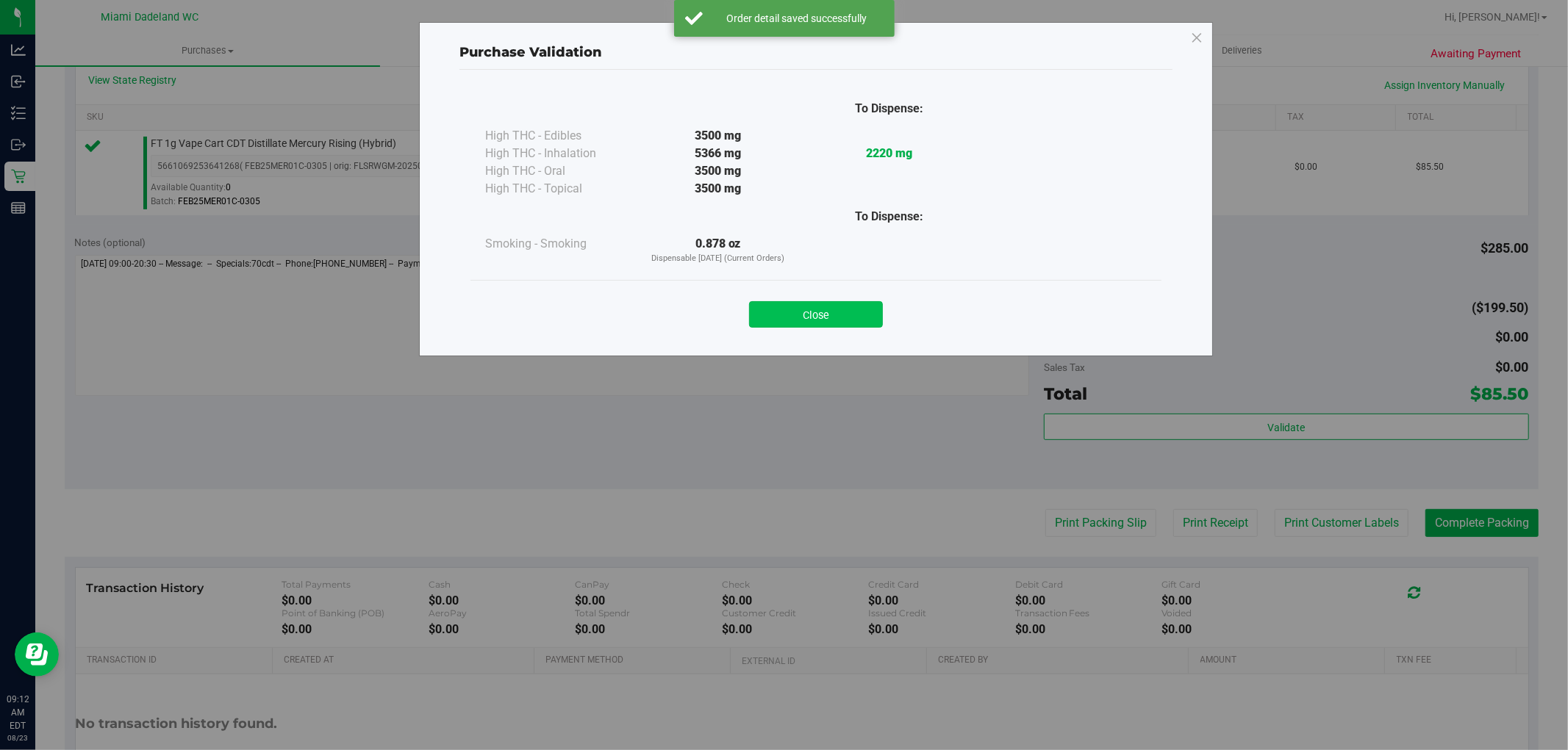
click at [862, 323] on button "Close" at bounding box center [816, 314] width 134 height 26
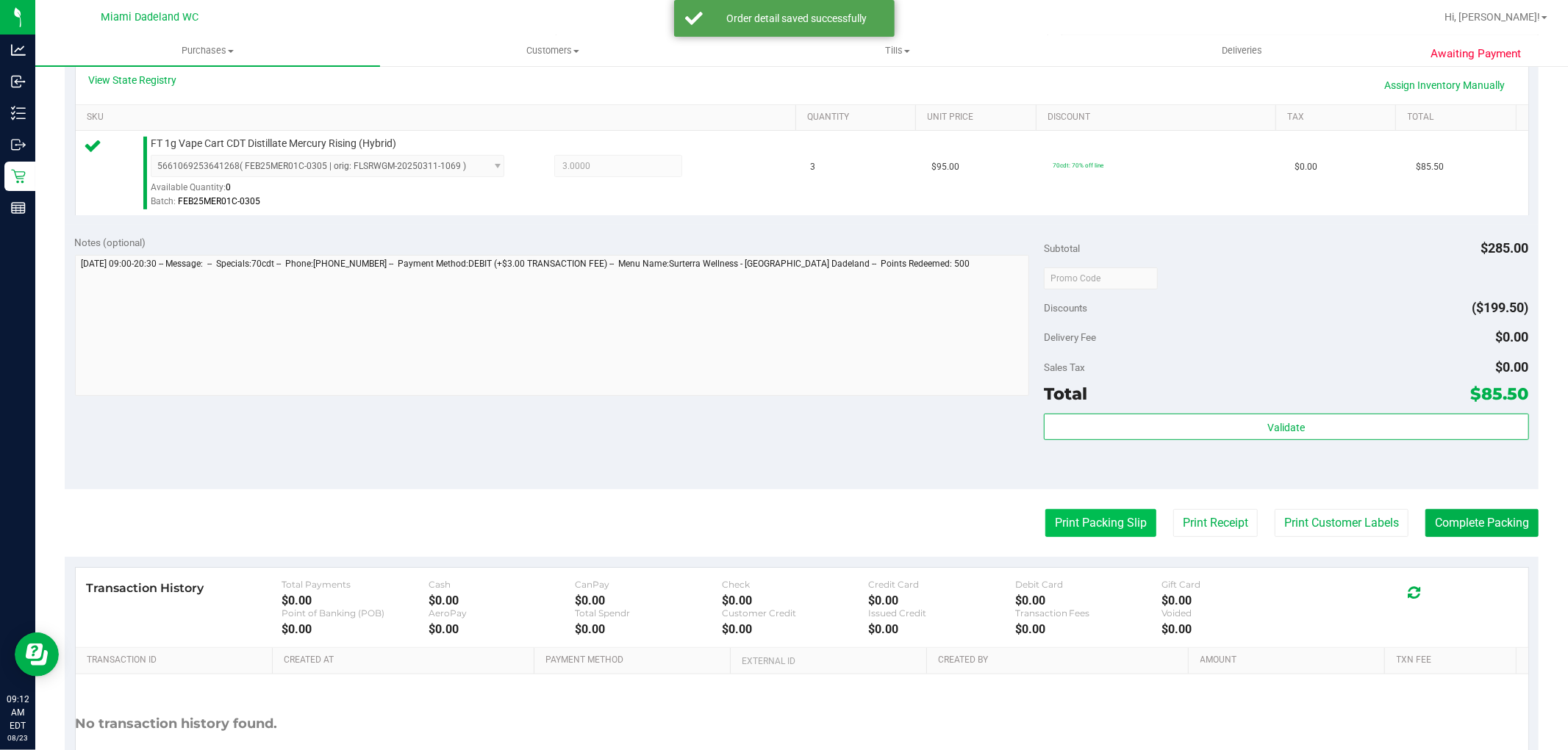
click at [1102, 534] on button "Print Packing Slip" at bounding box center [1101, 522] width 111 height 28
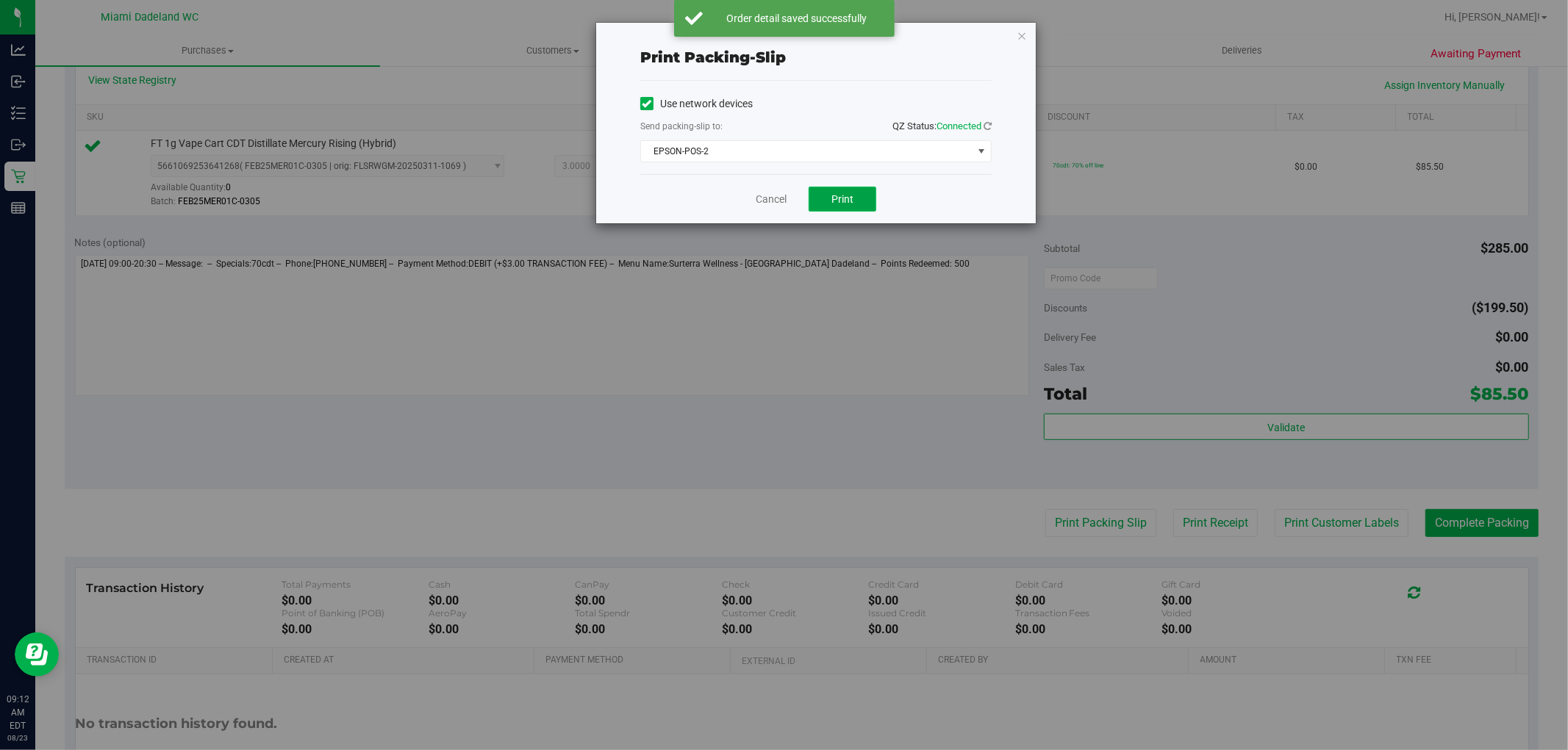
click at [832, 206] on button "Print" at bounding box center [842, 199] width 67 height 25
click at [767, 199] on link "Cancel" at bounding box center [771, 199] width 31 height 15
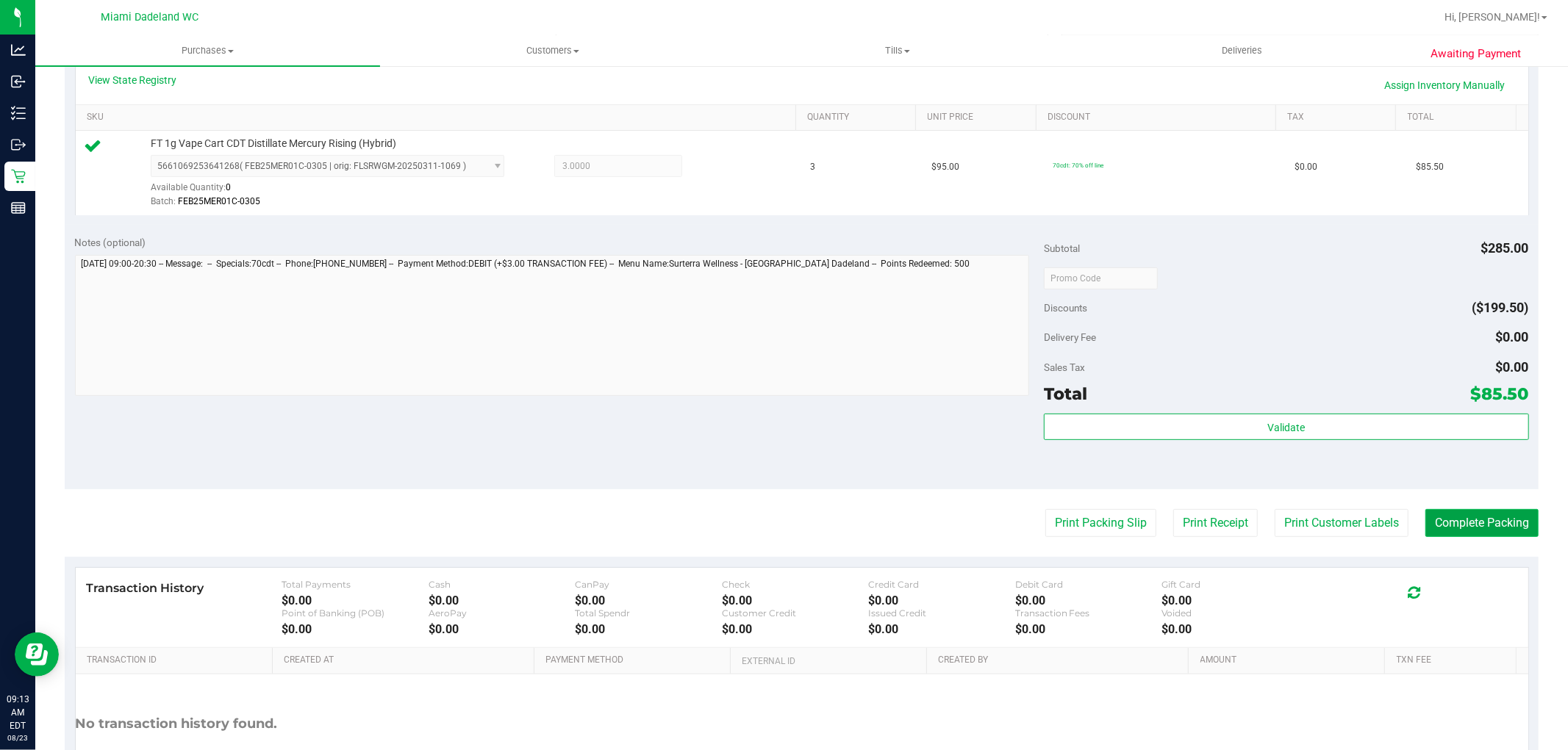
click at [1460, 532] on button "Complete Packing" at bounding box center [1481, 522] width 113 height 28
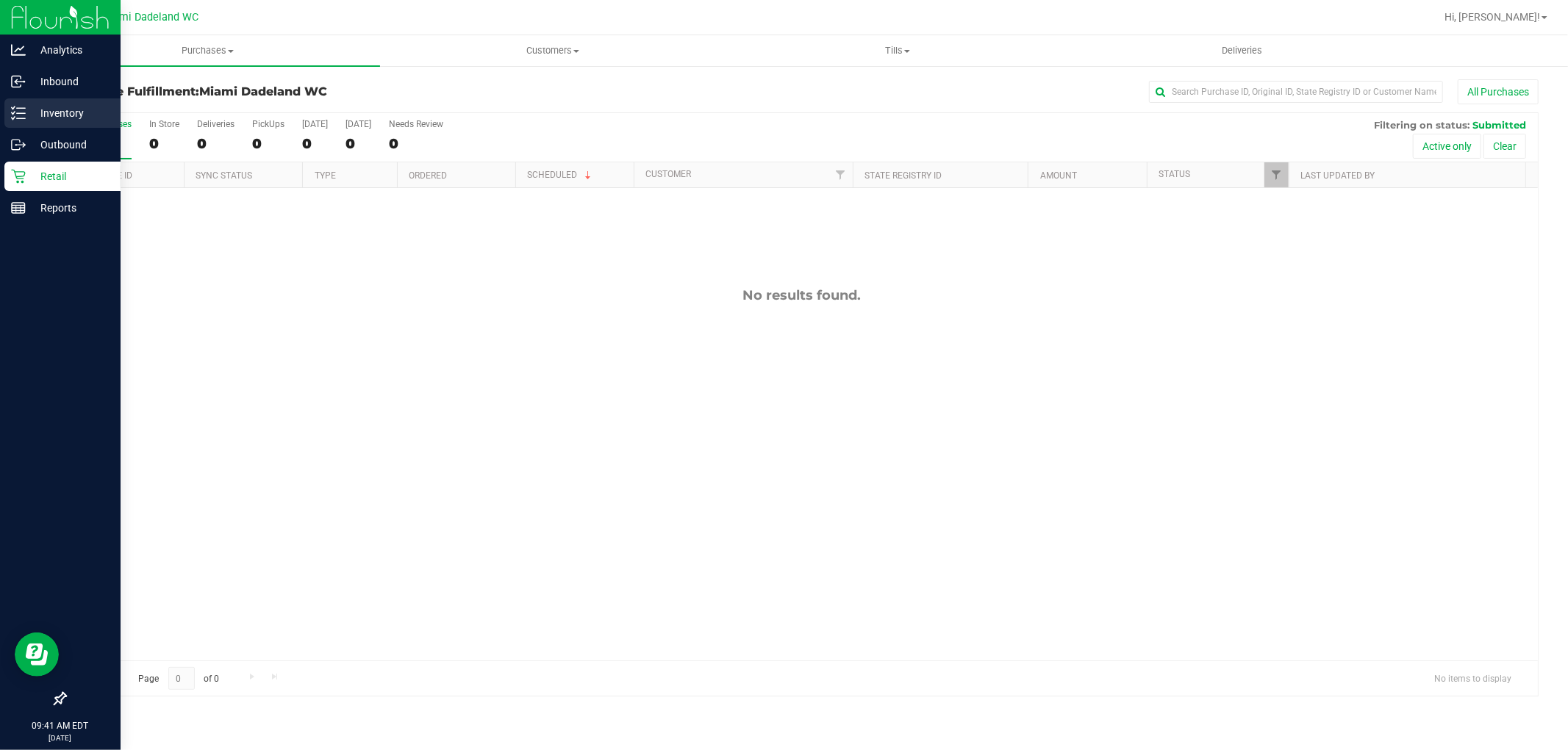
click at [27, 108] on p "Inventory" at bounding box center [70, 113] width 88 height 18
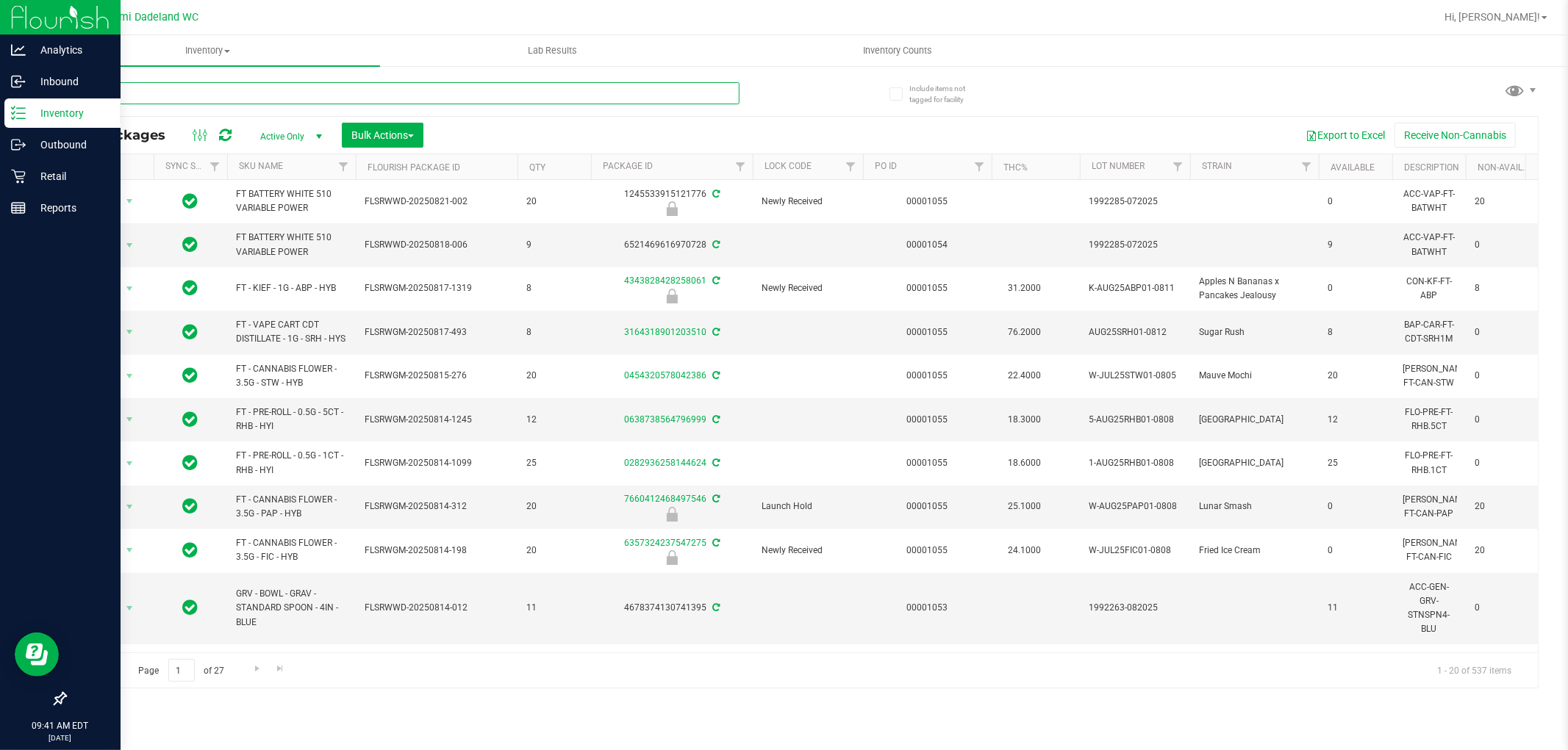
click at [182, 101] on input "text" at bounding box center [402, 93] width 675 height 22
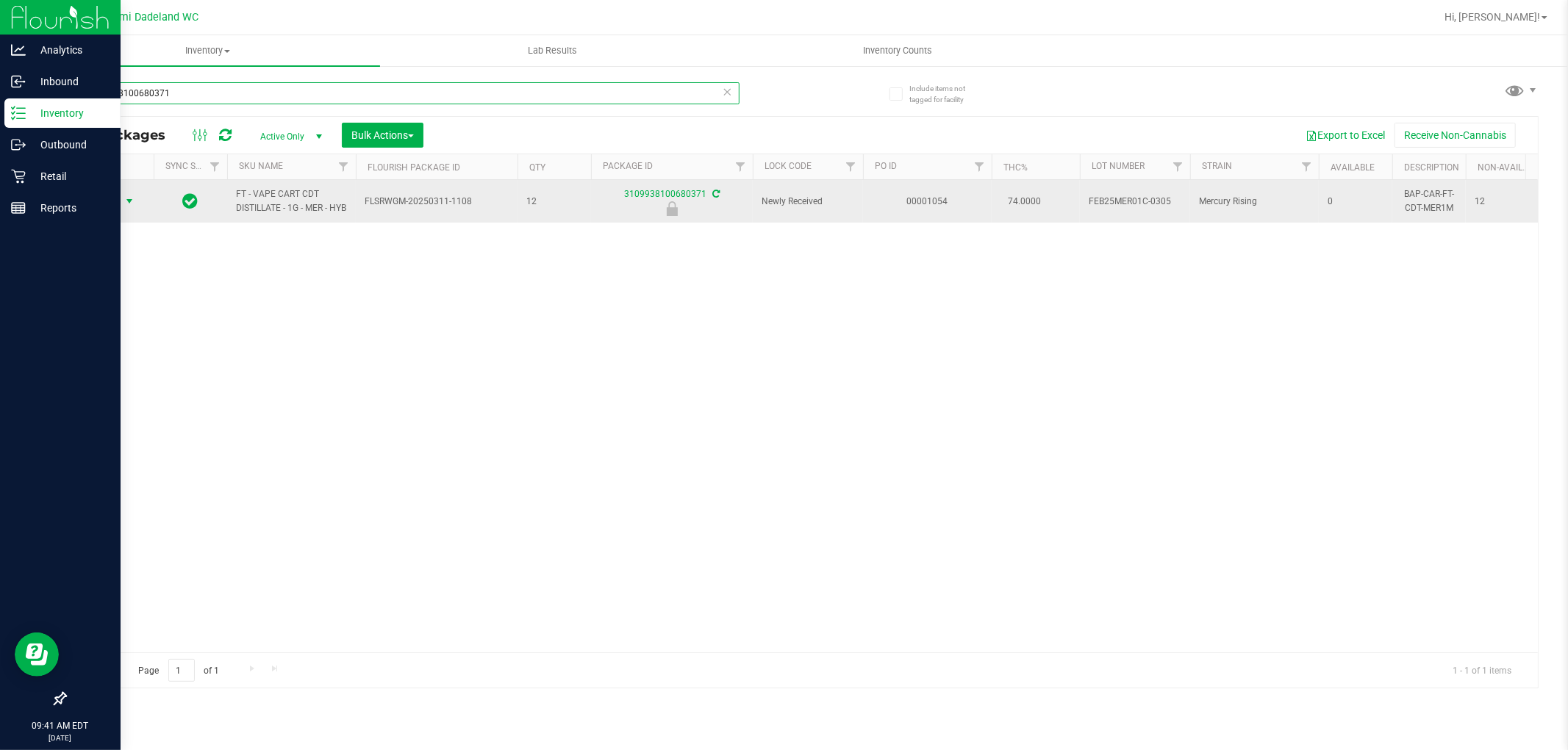
type input "3109938100680371"
click at [126, 203] on span "select" at bounding box center [129, 202] width 12 height 12
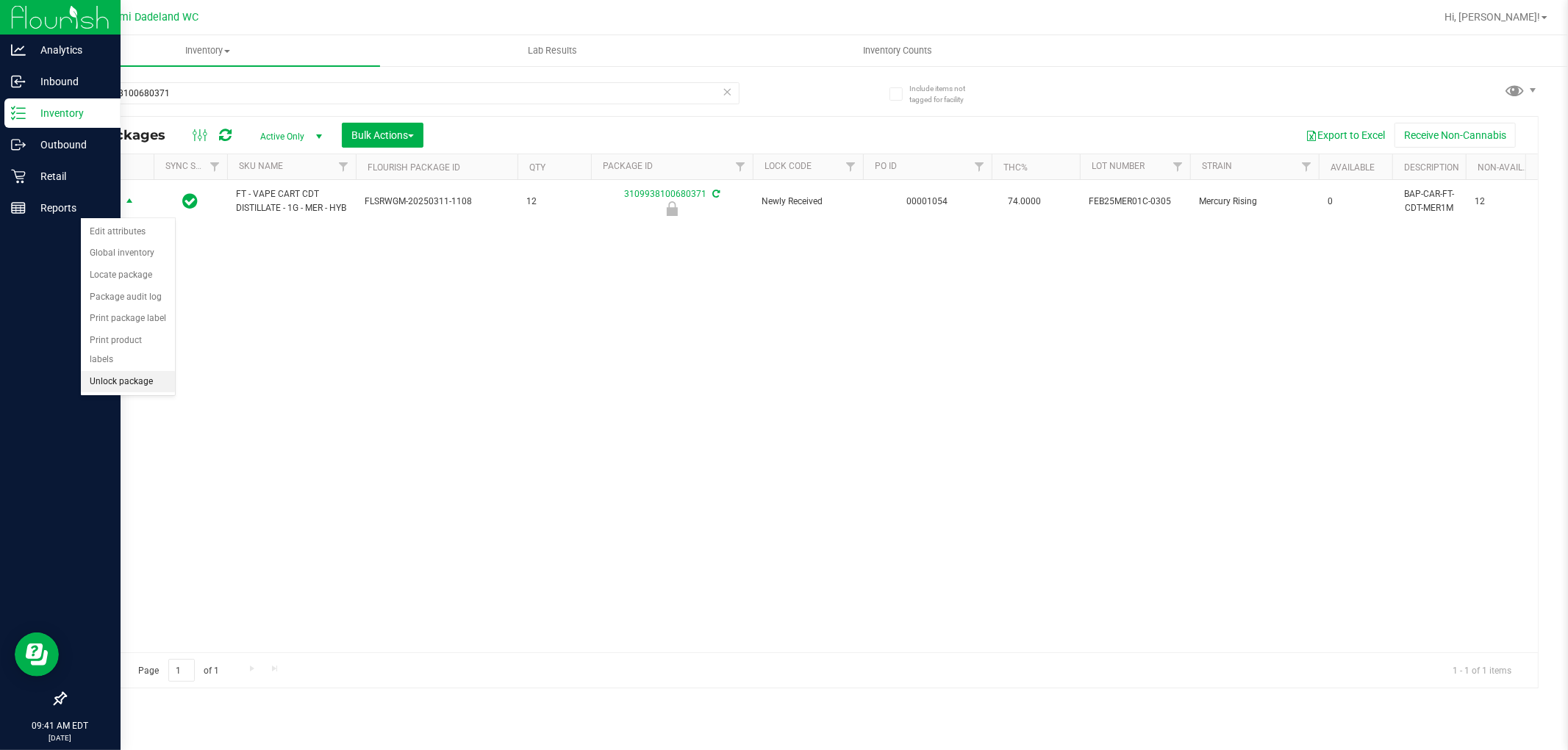
click at [142, 376] on li "Unlock package" at bounding box center [128, 382] width 94 height 22
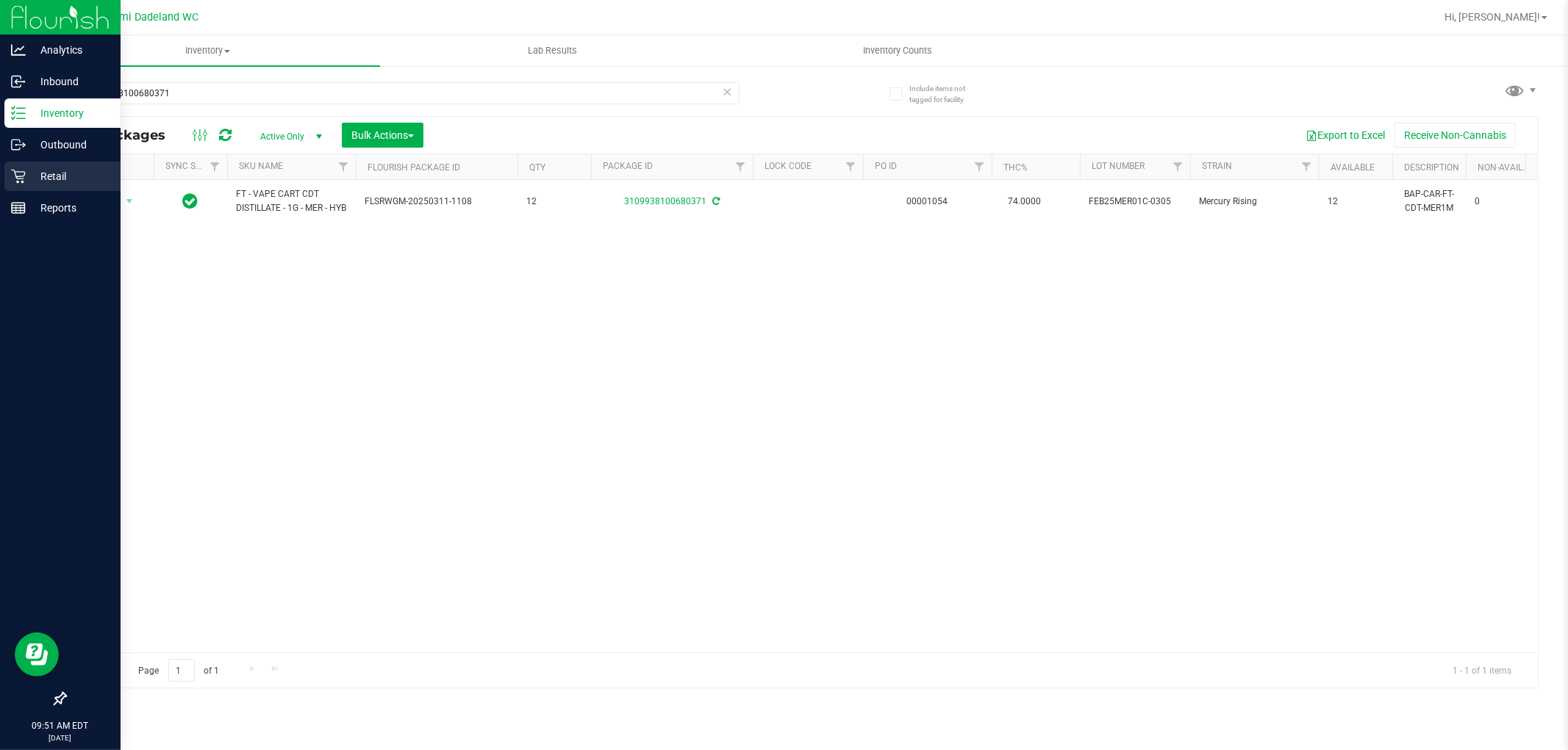
click at [97, 181] on p "Retail" at bounding box center [70, 176] width 88 height 18
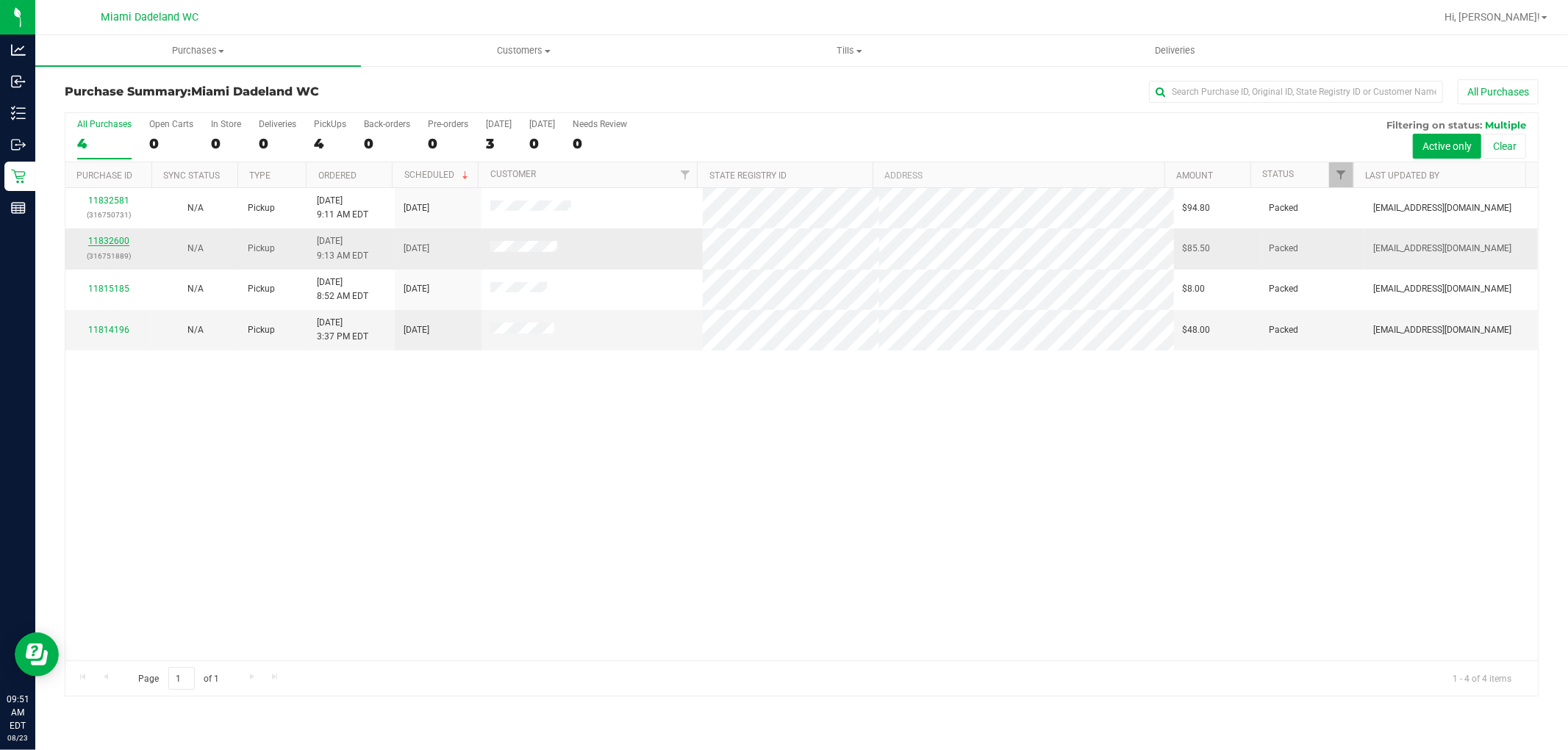
click at [120, 245] on link "11832600" at bounding box center [108, 241] width 41 height 10
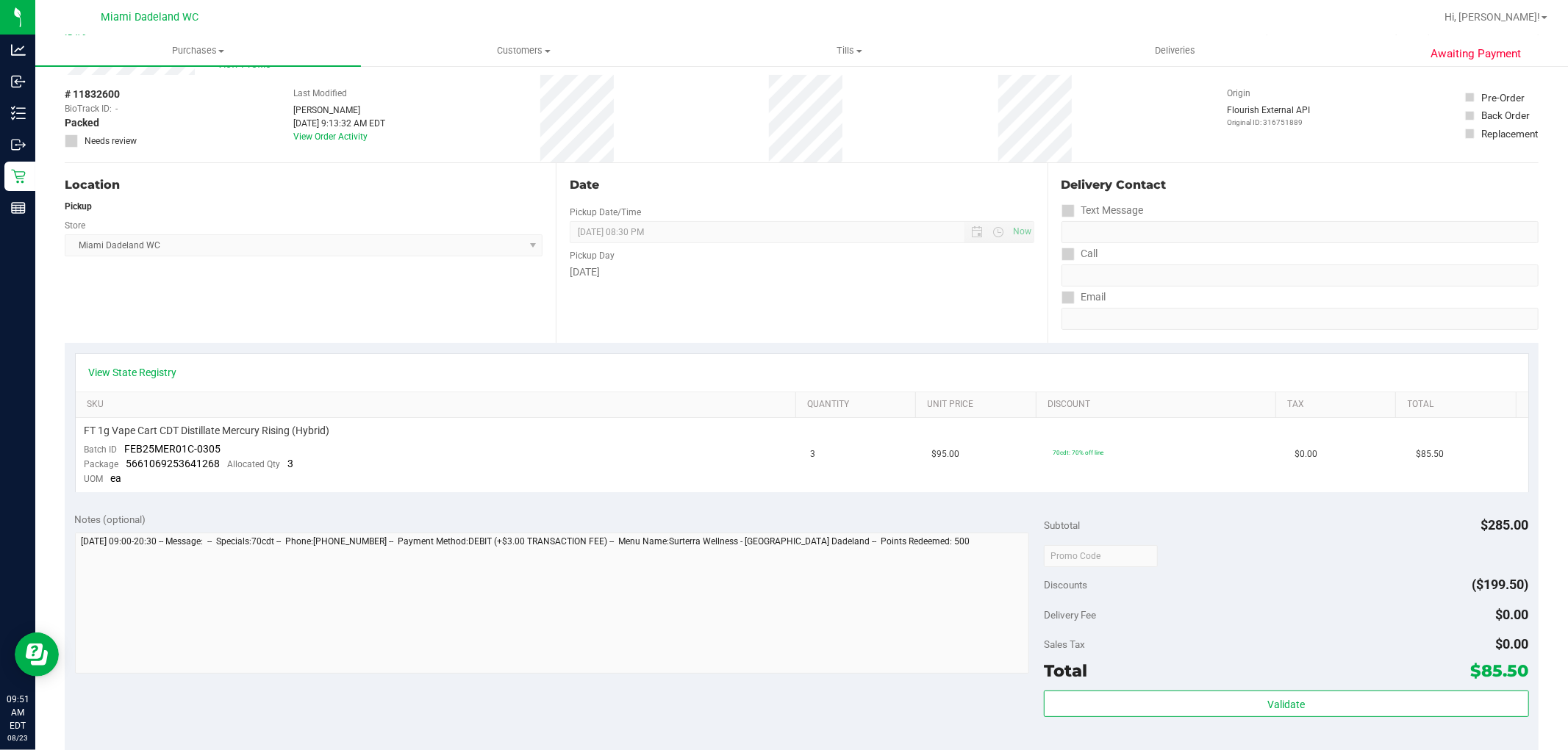
scroll to position [81, 0]
